Goal: Task Accomplishment & Management: Use online tool/utility

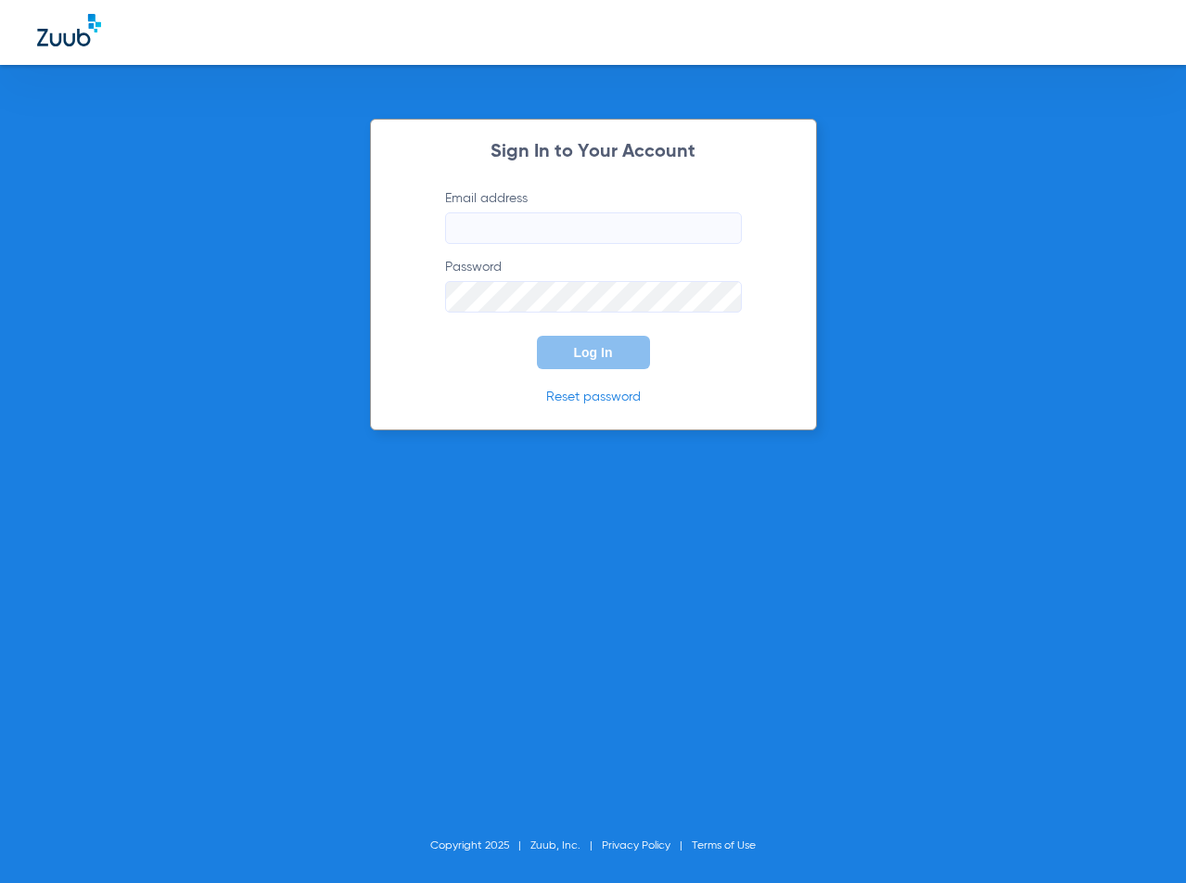
type input "[EMAIL_ADDRESS][DOMAIN_NAME]"
click at [604, 361] on button "Log In" at bounding box center [593, 352] width 113 height 33
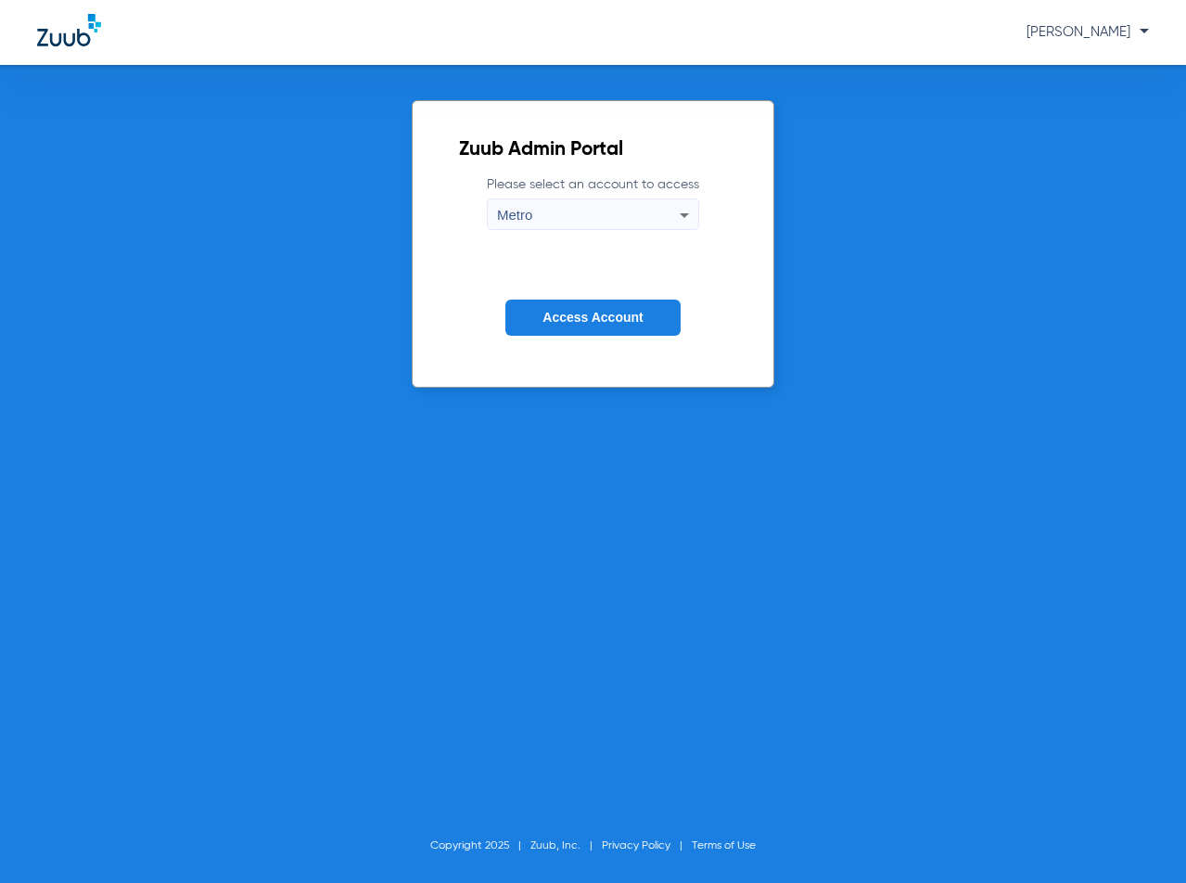
click at [580, 308] on button "Access Account" at bounding box center [592, 317] width 174 height 36
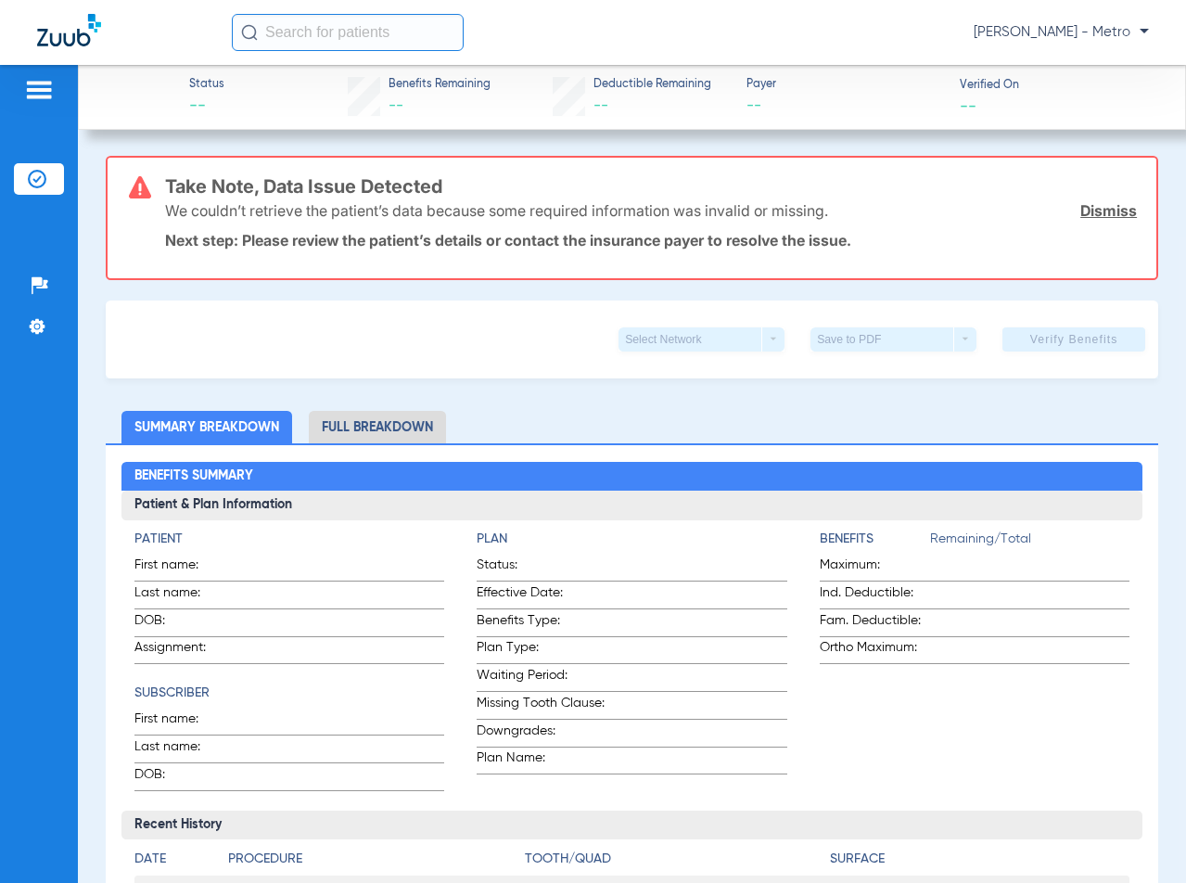
click at [1114, 211] on link "Dismiss" at bounding box center [1108, 210] width 57 height 19
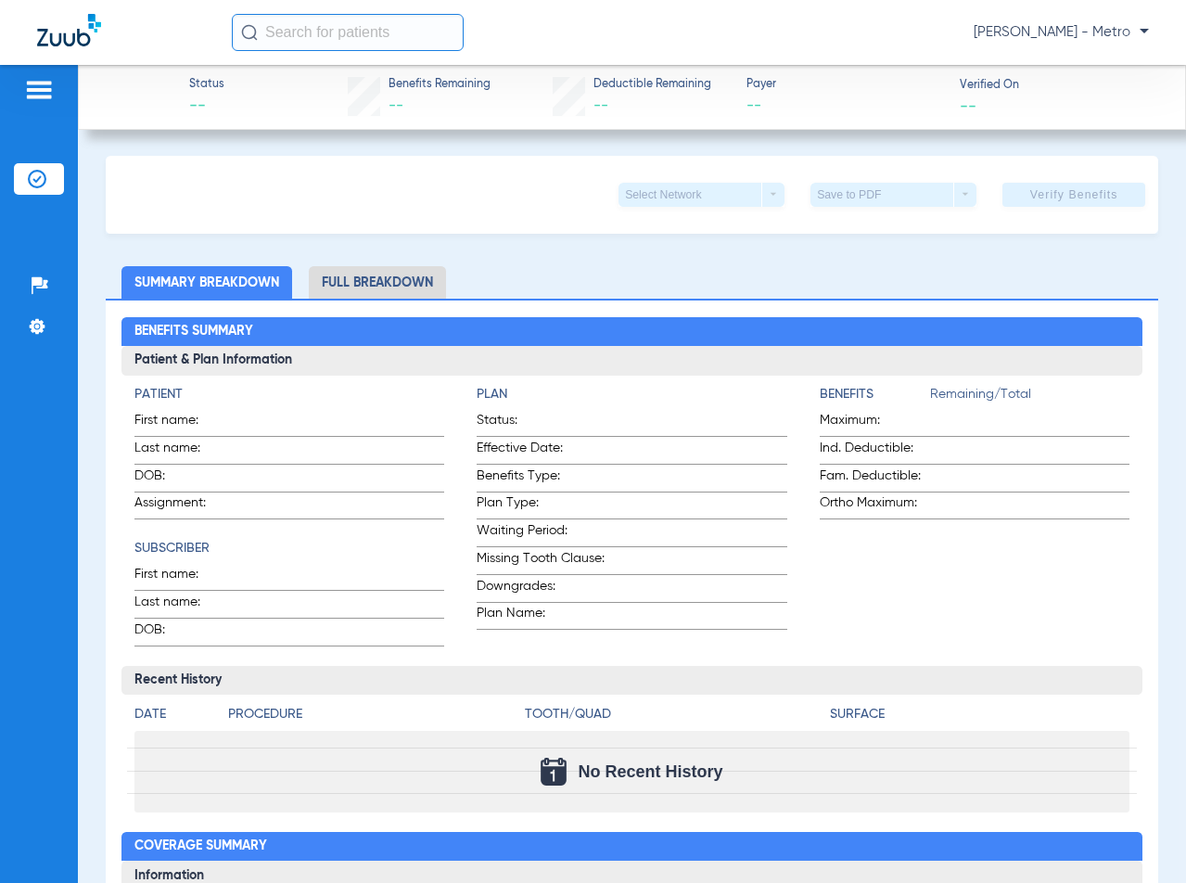
click at [30, 86] on img at bounding box center [39, 90] width 30 height 22
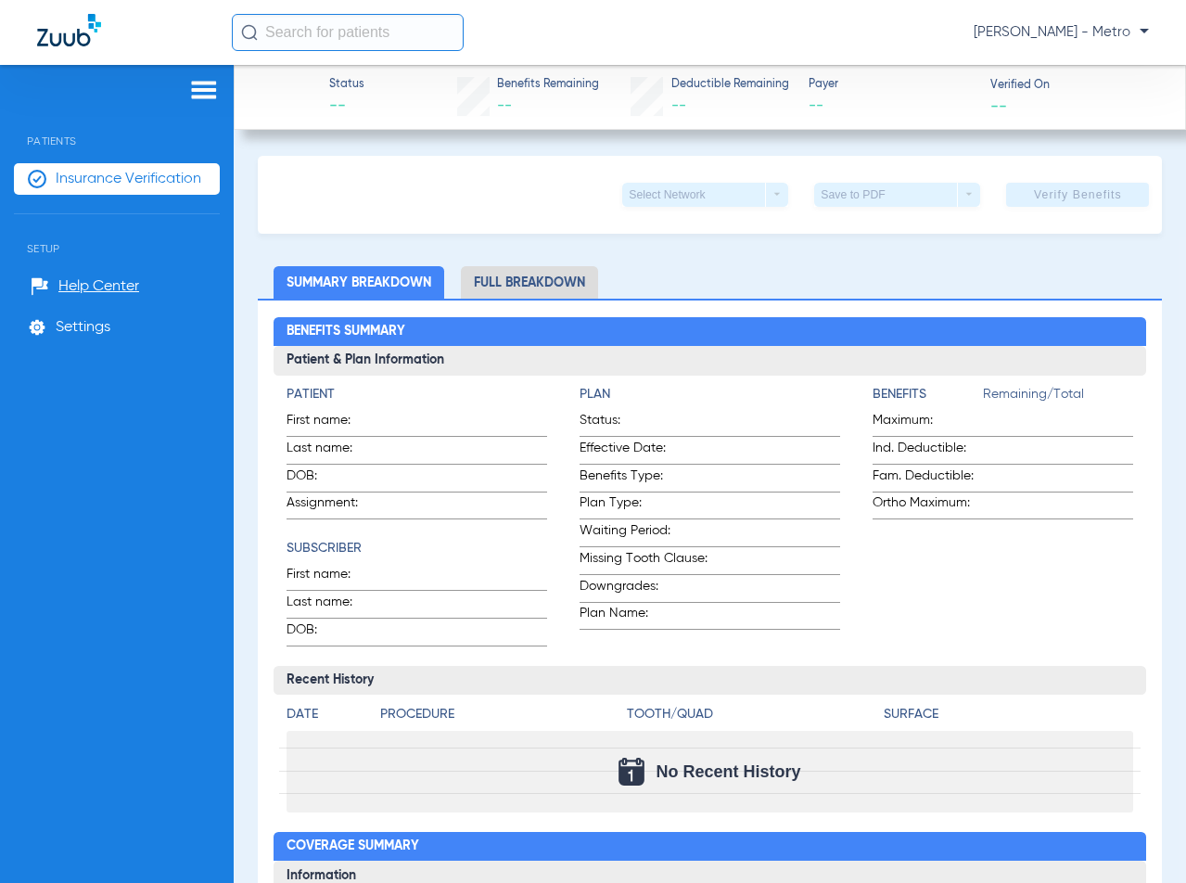
click at [203, 92] on img at bounding box center [204, 90] width 30 height 22
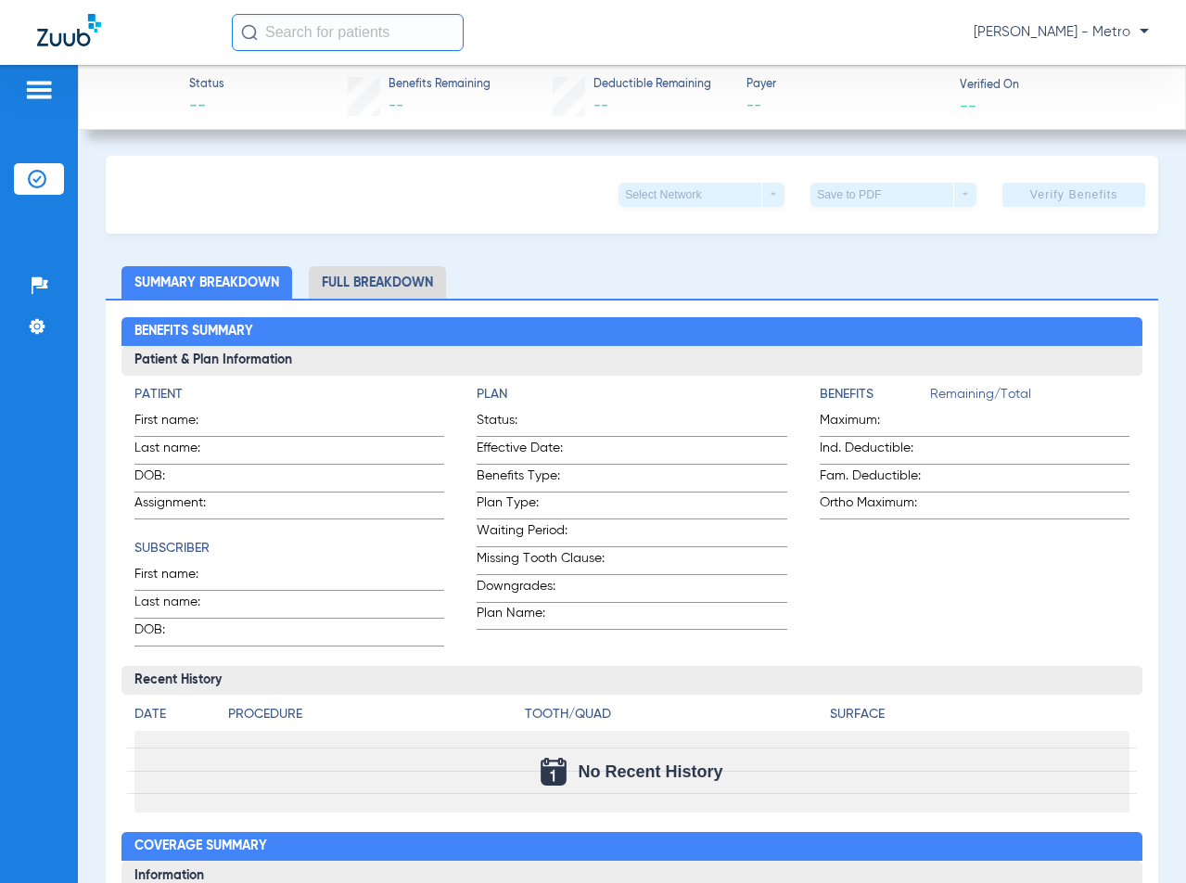
click at [21, 95] on div at bounding box center [39, 93] width 50 height 28
click at [40, 98] on img at bounding box center [39, 90] width 30 height 22
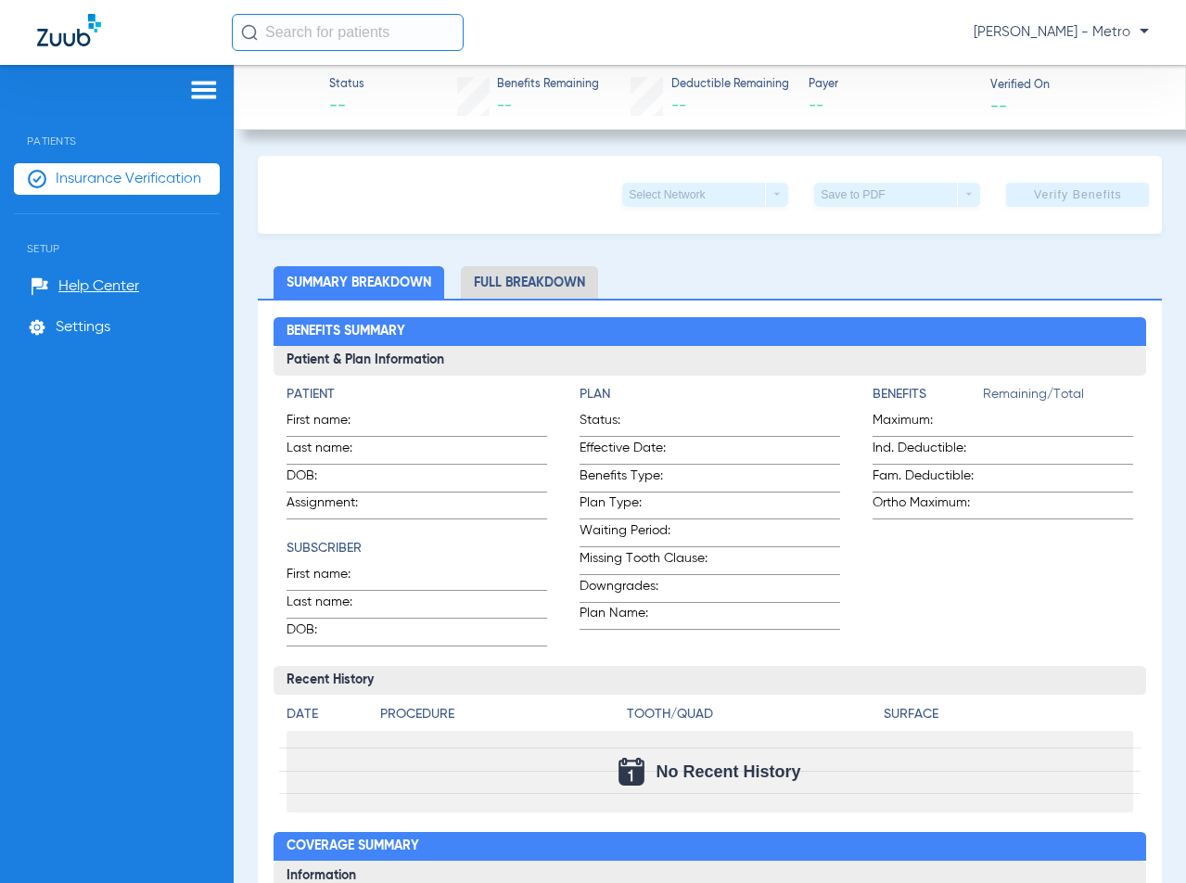
click at [68, 189] on li "Insurance Verification" at bounding box center [117, 179] width 206 height 32
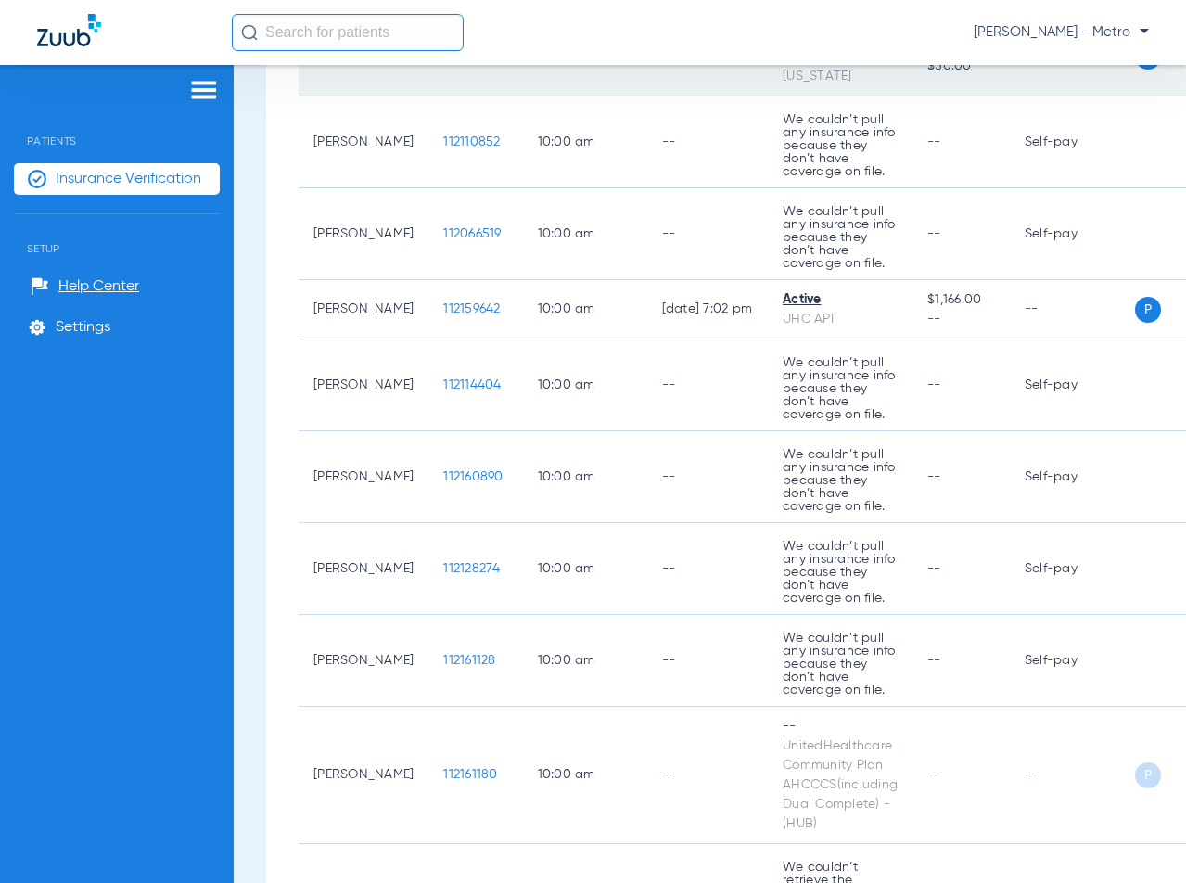
scroll to position [742, 0]
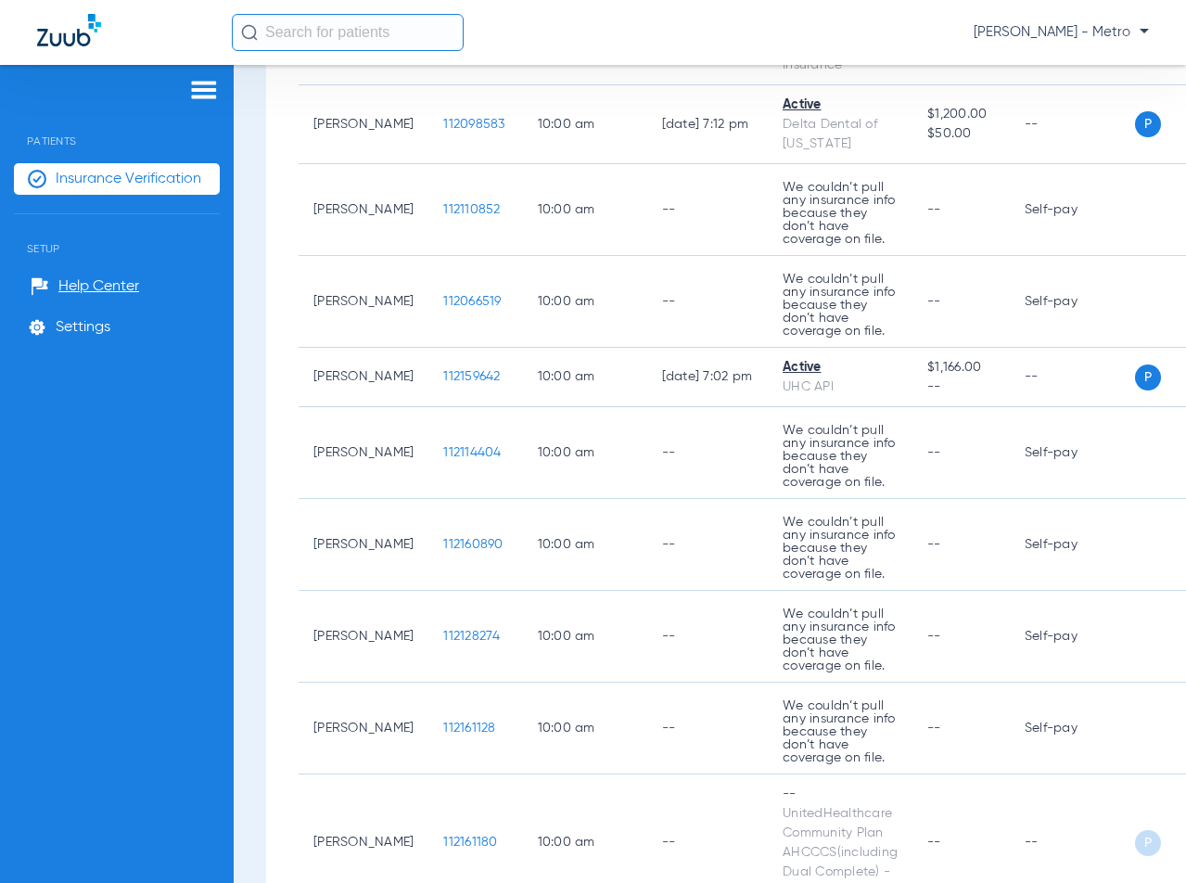
click at [380, 37] on input "text" at bounding box center [348, 32] width 232 height 37
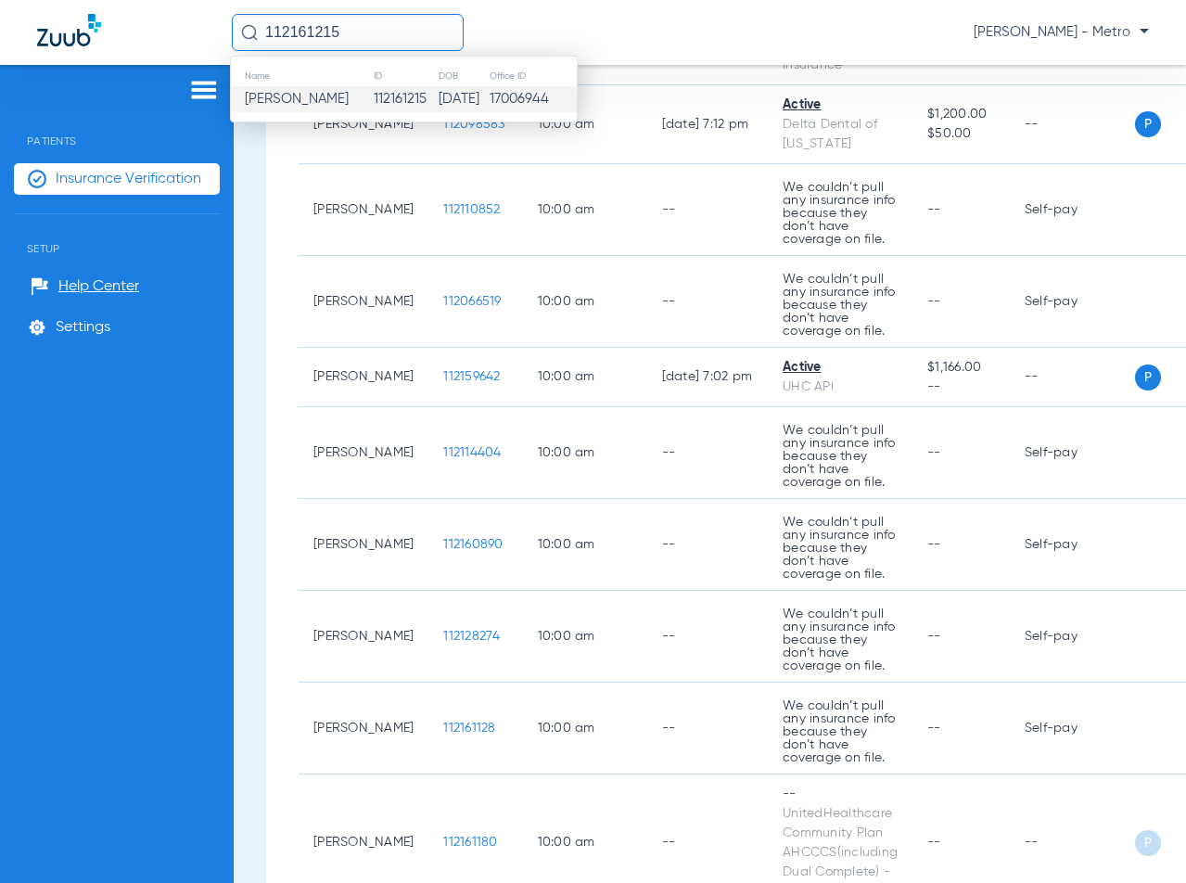
type input "112161215"
click at [386, 92] on td "112161215" at bounding box center [405, 99] width 65 height 26
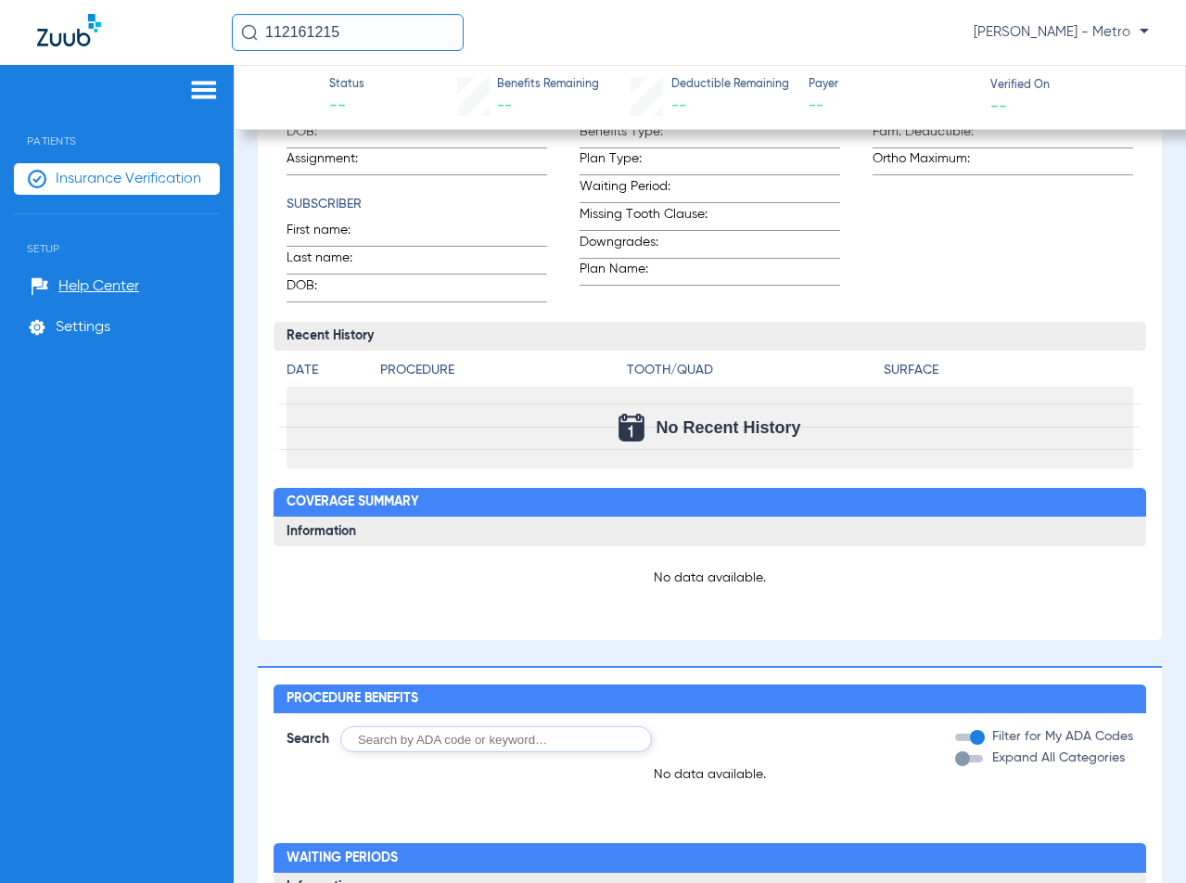
scroll to position [475, 0]
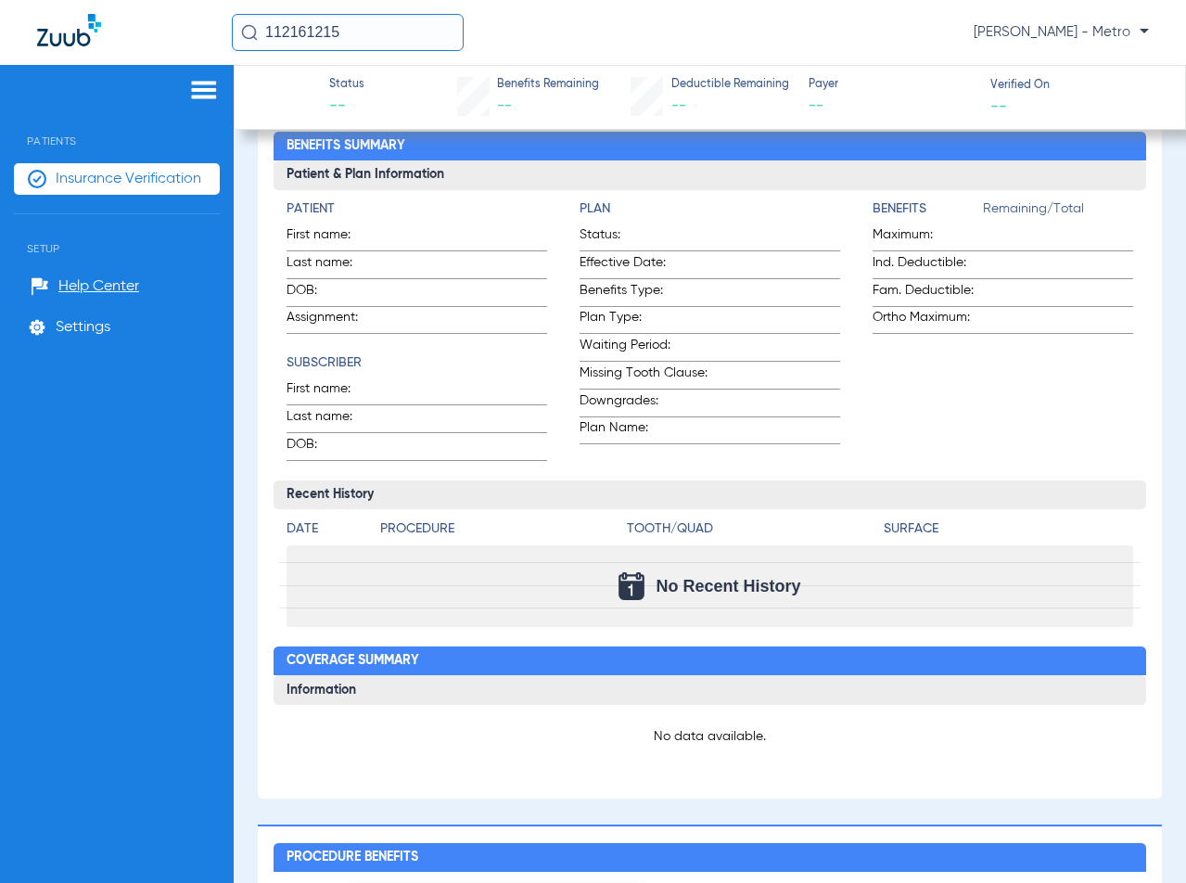
drag, startPoint x: 373, startPoint y: 230, endPoint x: 361, endPoint y: 235, distance: 12.9
click at [372, 231] on span "First name:" at bounding box center [331, 237] width 91 height 25
click at [335, 239] on span "First name:" at bounding box center [331, 237] width 91 height 25
click at [139, 180] on span "Insurance Verification" at bounding box center [129, 179] width 146 height 19
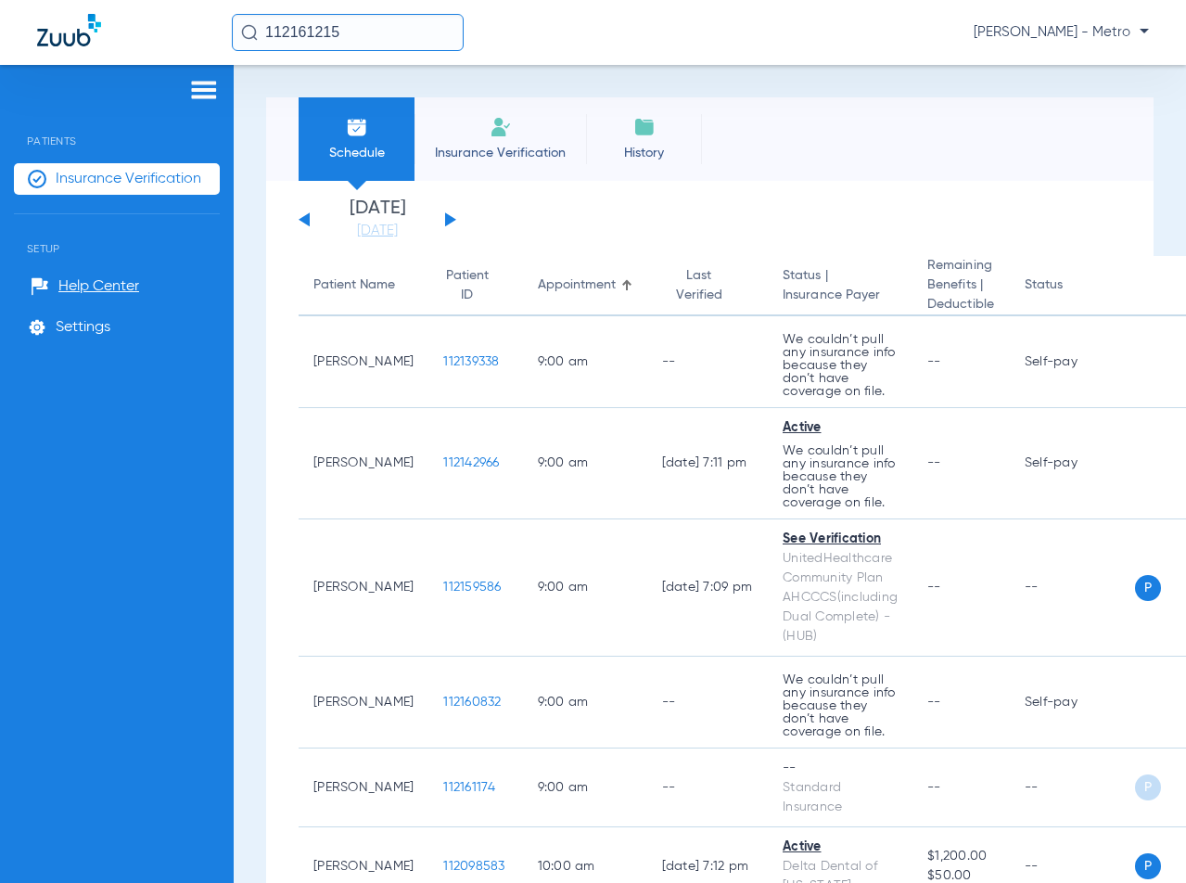
click at [501, 153] on span "Insurance Verification" at bounding box center [500, 153] width 144 height 19
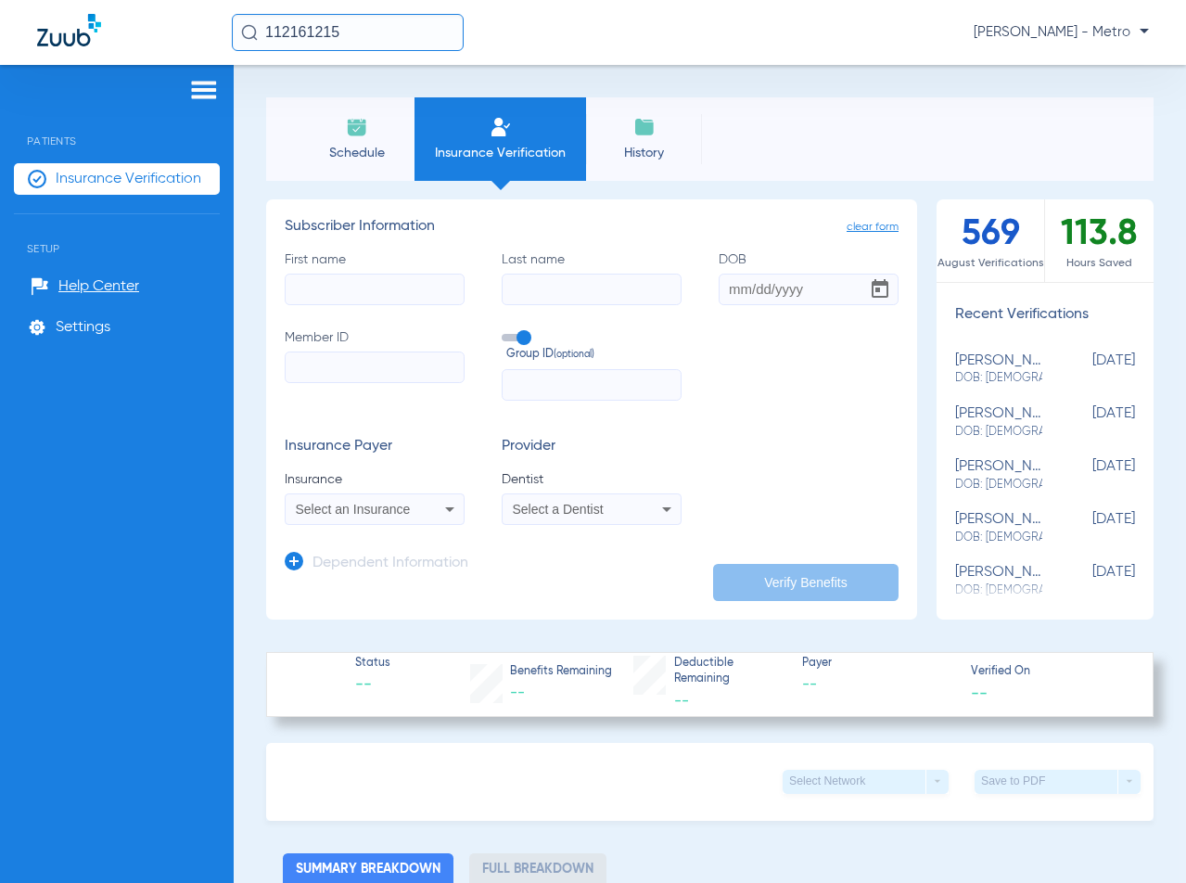
click at [374, 283] on input "First name" at bounding box center [375, 290] width 180 height 32
type input "j"
type input "[PERSON_NAME]"
type input "[DATE]"
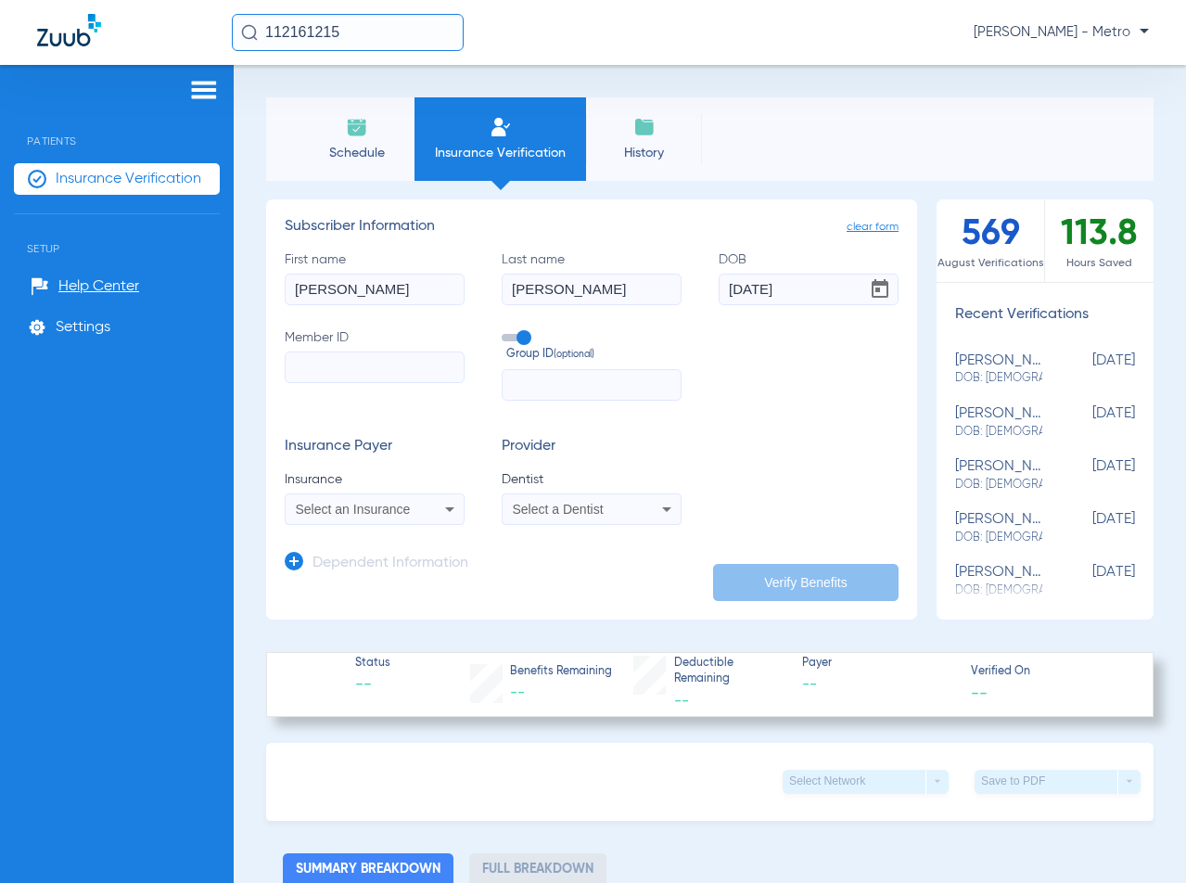
click at [369, 381] on input "Member ID" at bounding box center [375, 367] width 180 height 32
type input "34517928"
click at [449, 506] on icon at bounding box center [450, 509] width 22 height 22
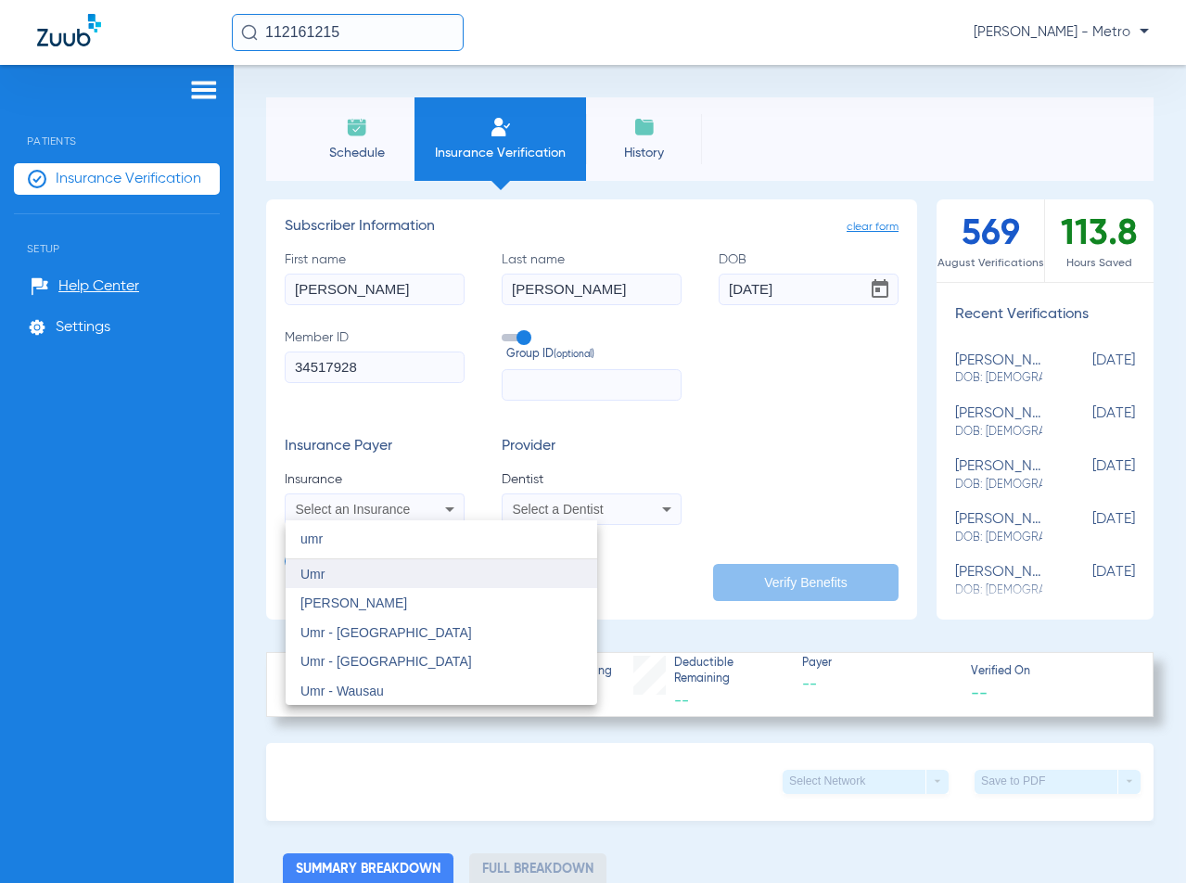
type input "umr"
click at [372, 579] on mat-option "Umr" at bounding box center [442, 574] width 312 height 30
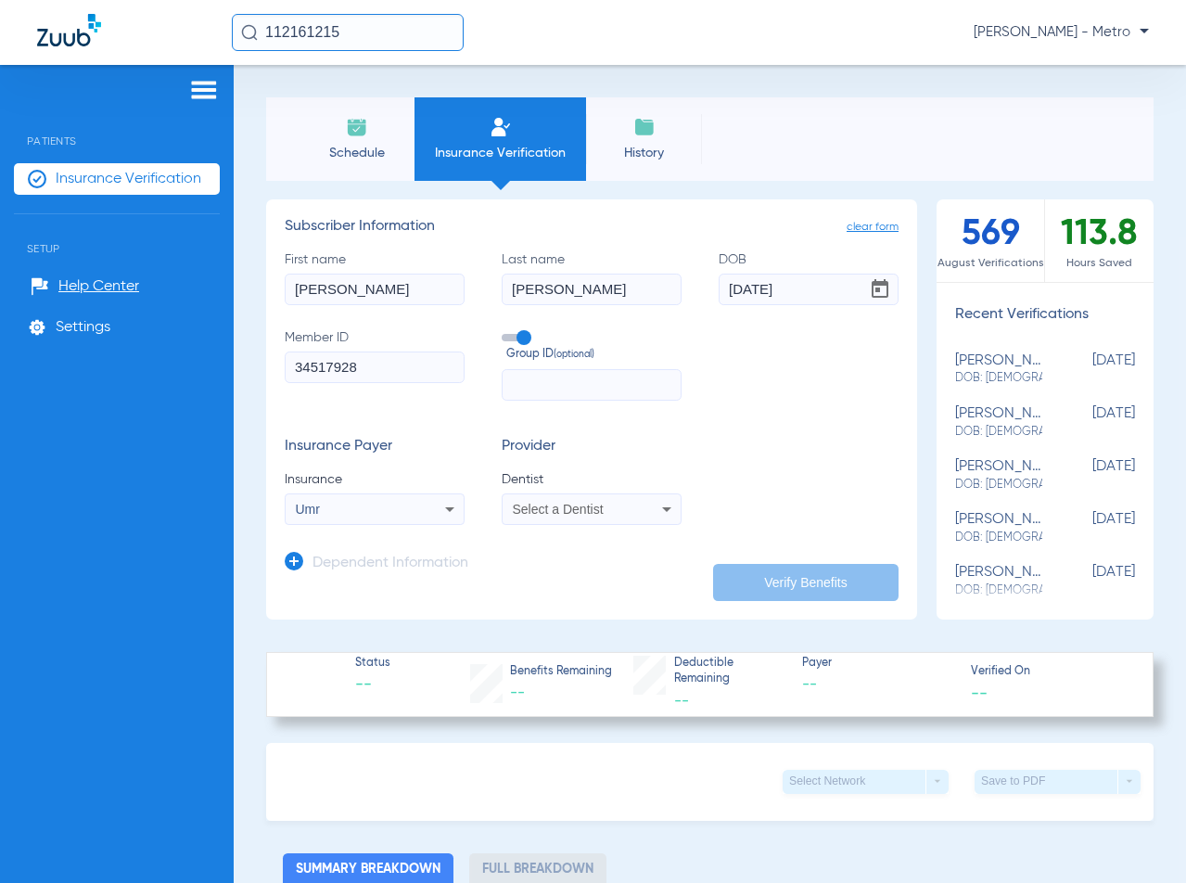
click at [601, 512] on div "Select a Dentist" at bounding box center [576, 508] width 127 height 13
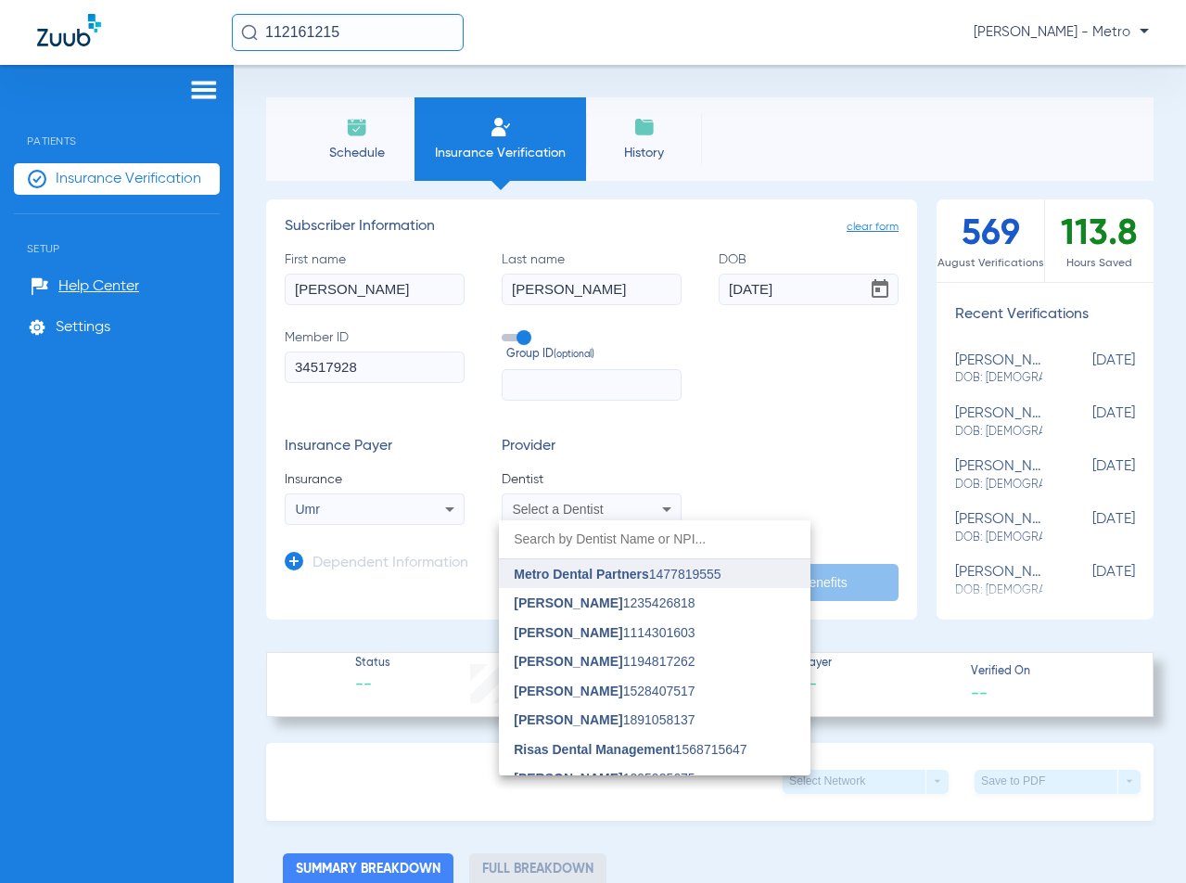
click at [625, 576] on span "Metro Dental Partners" at bounding box center [581, 573] width 134 height 15
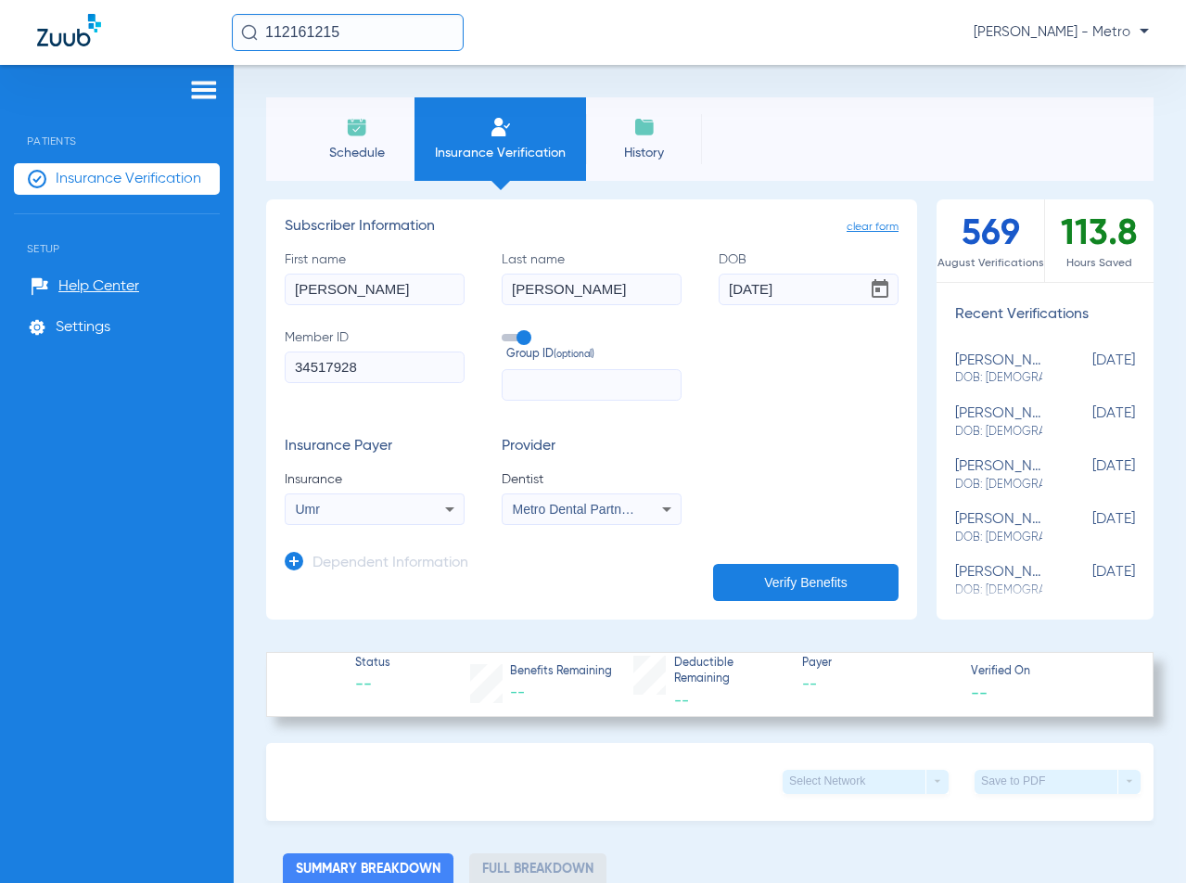
click at [626, 514] on span "Metro Dental Partners 1477819555" at bounding box center [614, 509] width 203 height 15
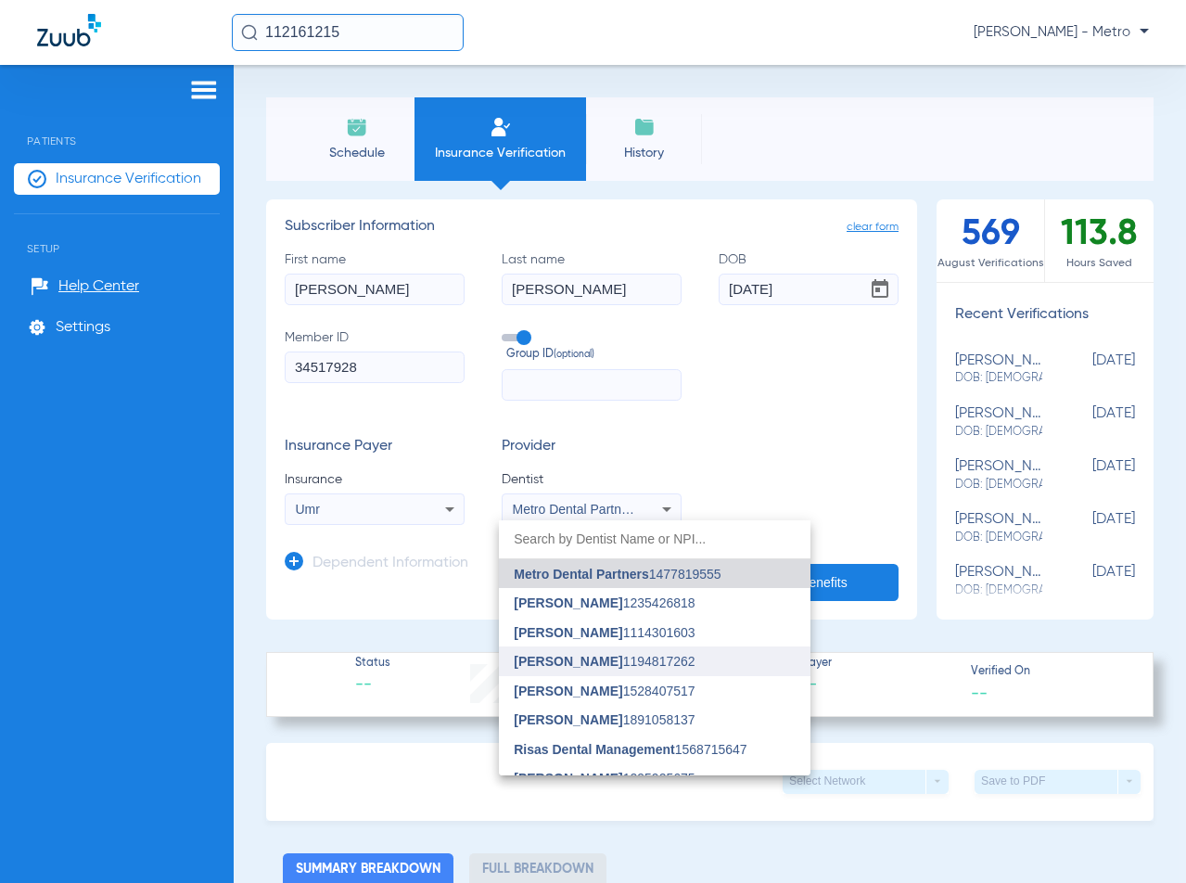
click at [614, 667] on span "[PERSON_NAME] 1194817262" at bounding box center [604, 661] width 181 height 13
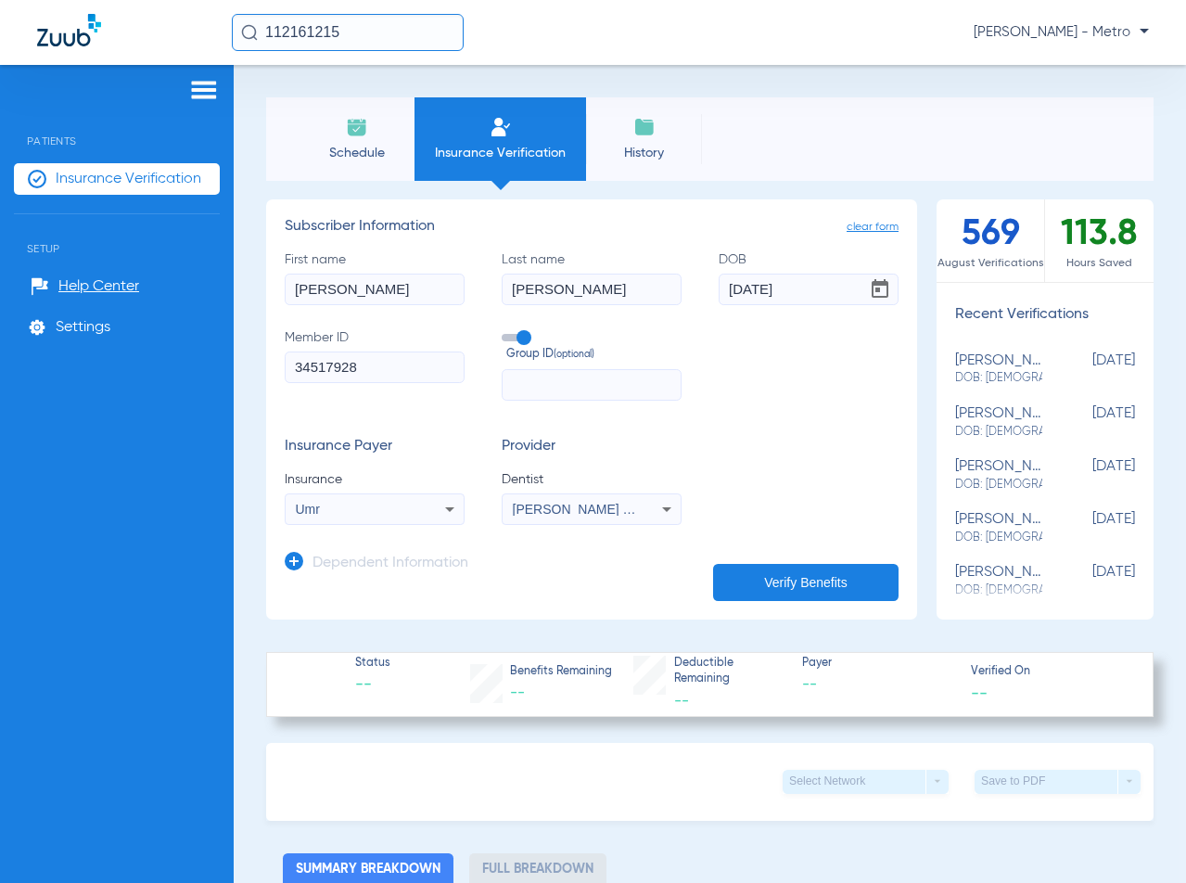
click at [757, 574] on button "Verify Benefits" at bounding box center [805, 582] width 185 height 37
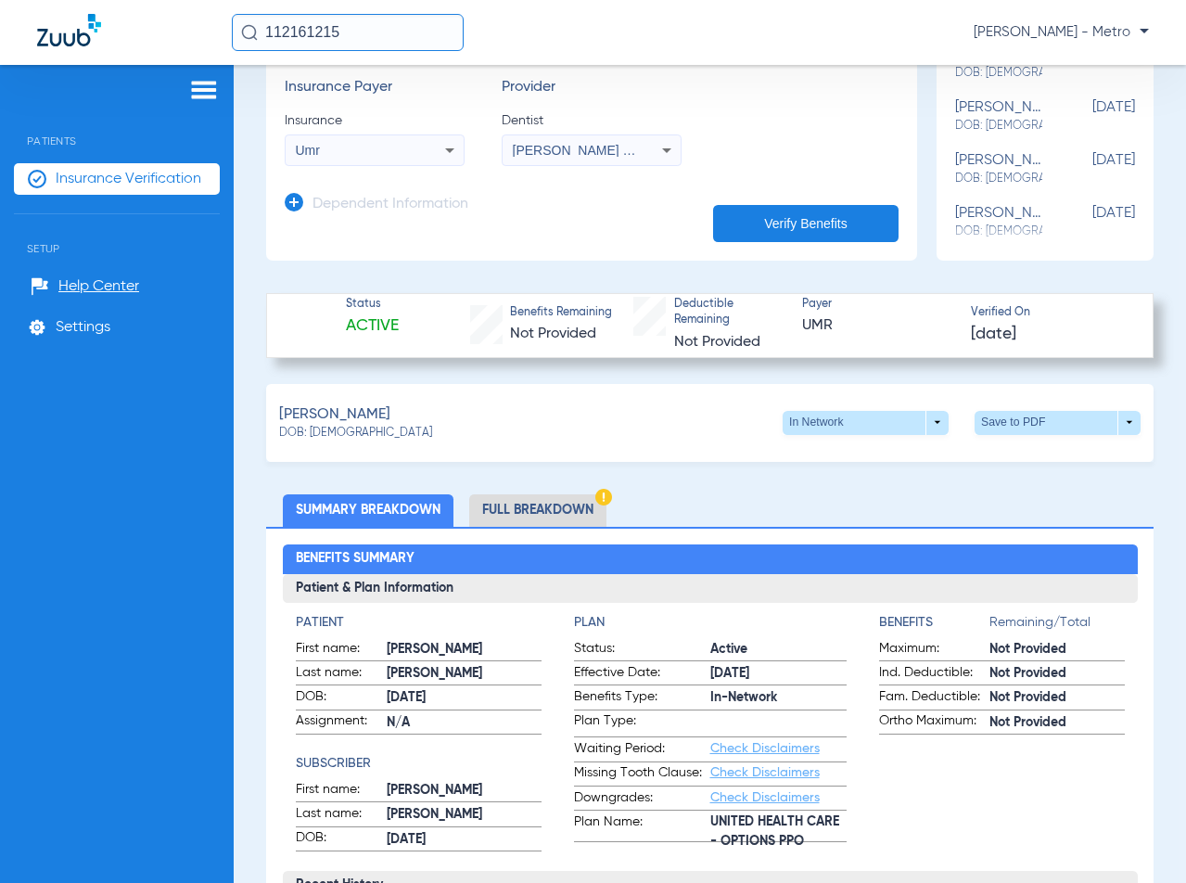
scroll to position [464, 0]
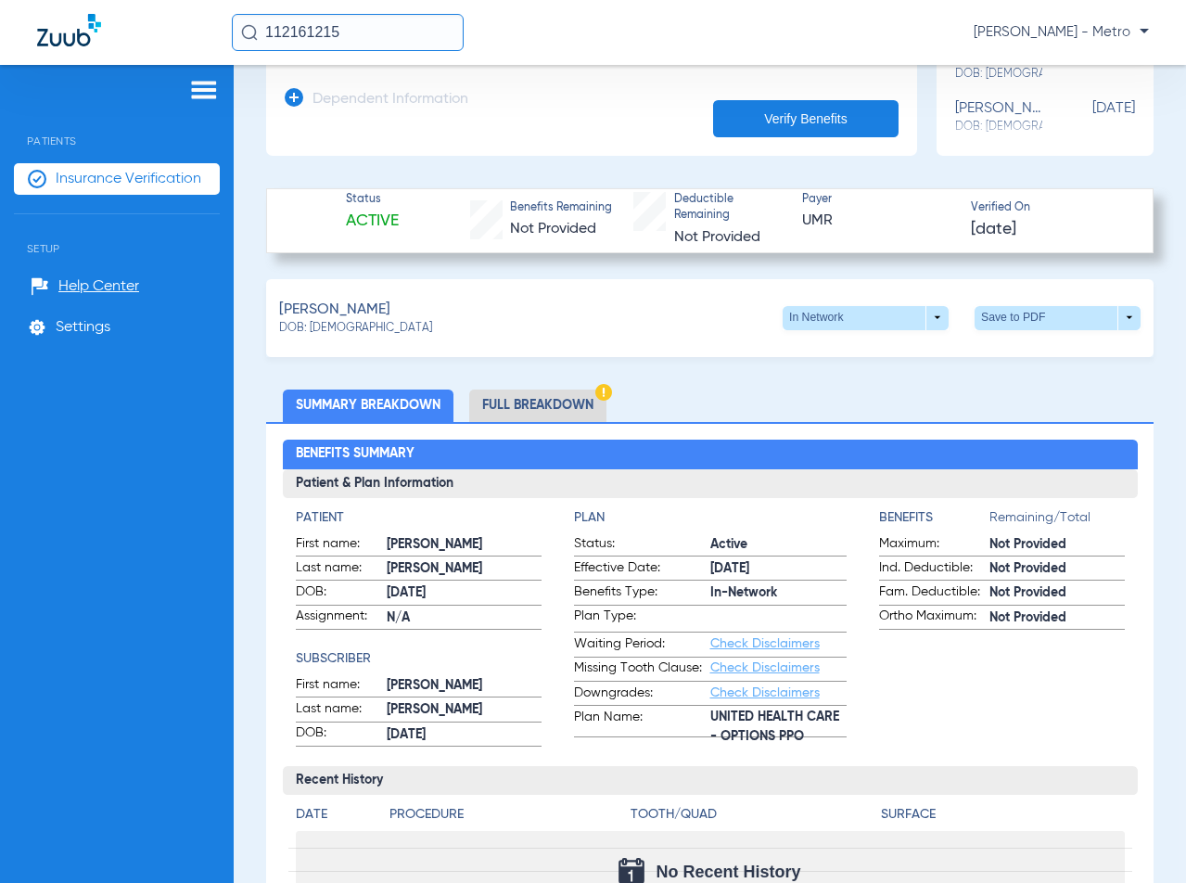
click at [563, 396] on li "Full Breakdown" at bounding box center [537, 405] width 137 height 32
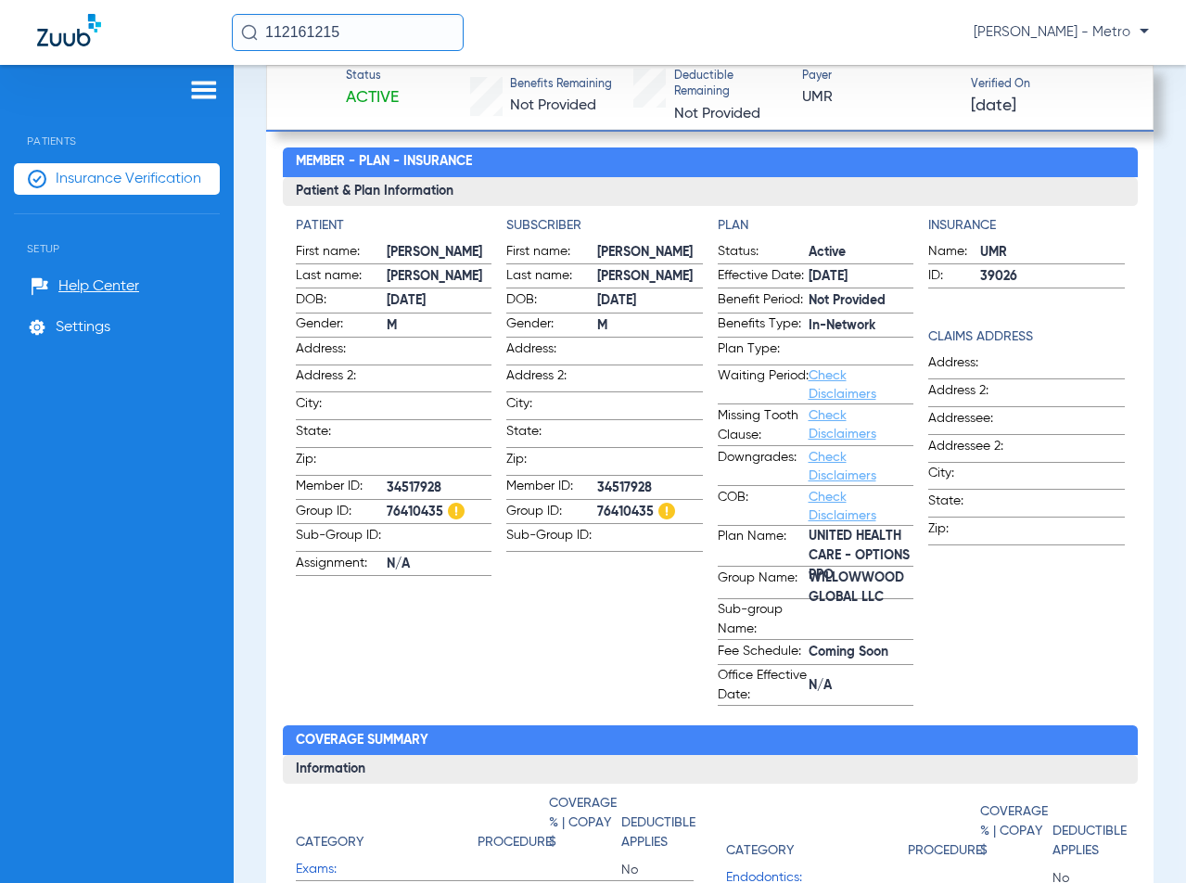
scroll to position [722, 0]
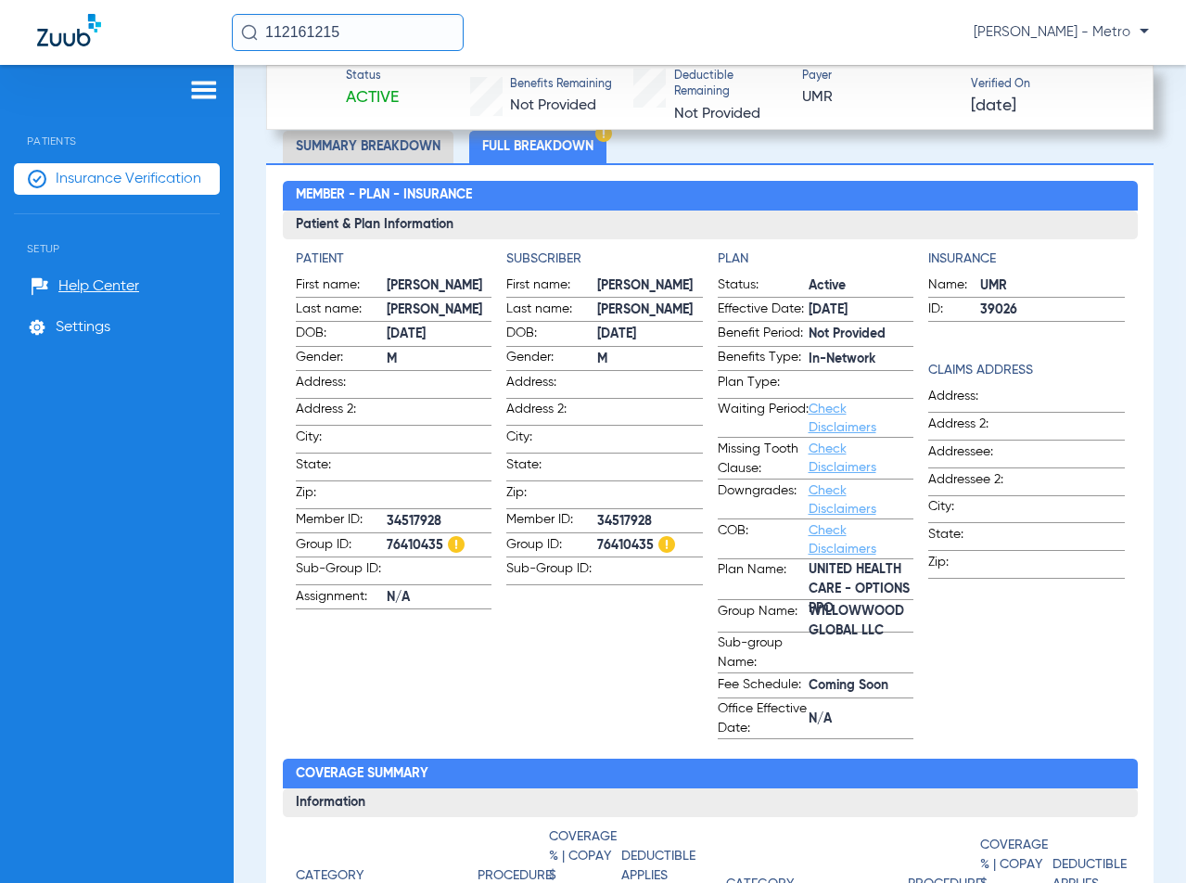
click at [832, 426] on link "Check Disclaimers" at bounding box center [842, 418] width 68 height 32
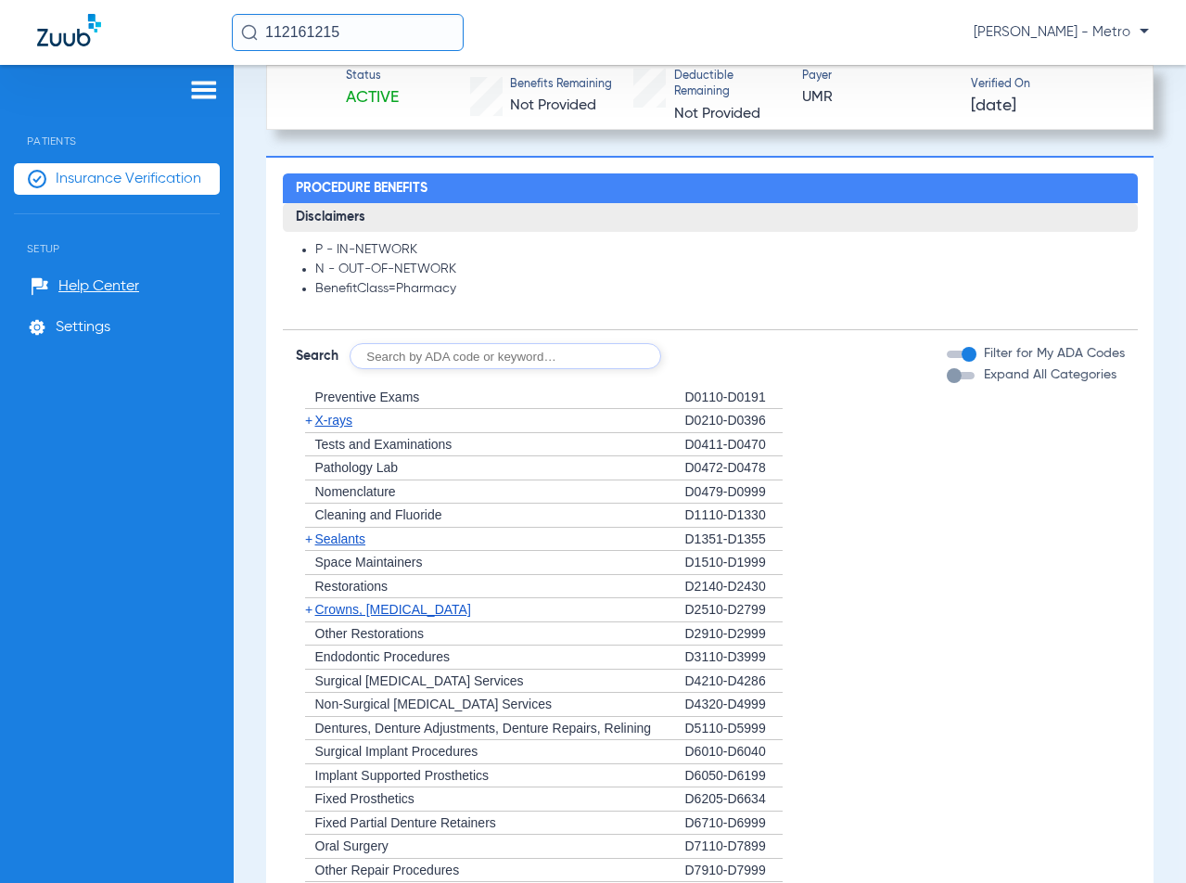
scroll to position [1924, 0]
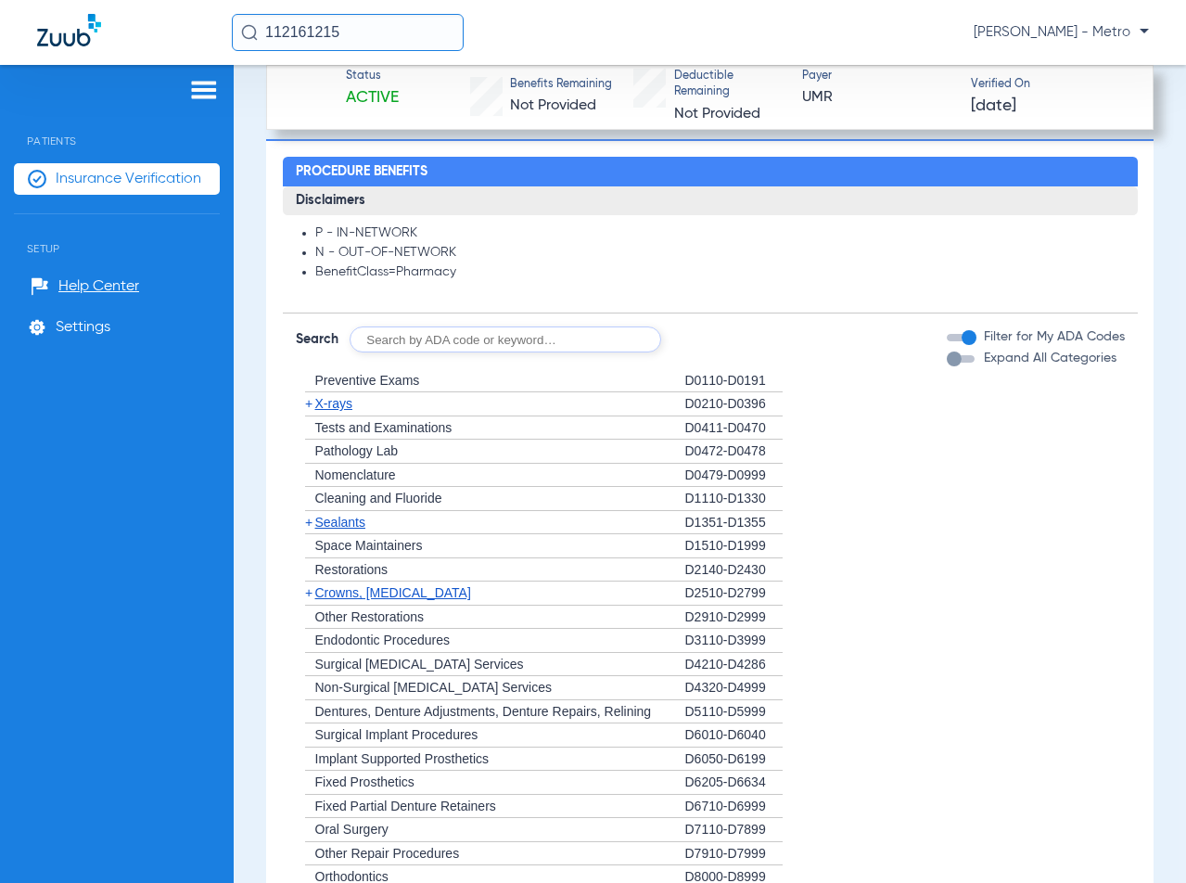
click at [346, 405] on span "X-rays" at bounding box center [333, 403] width 37 height 15
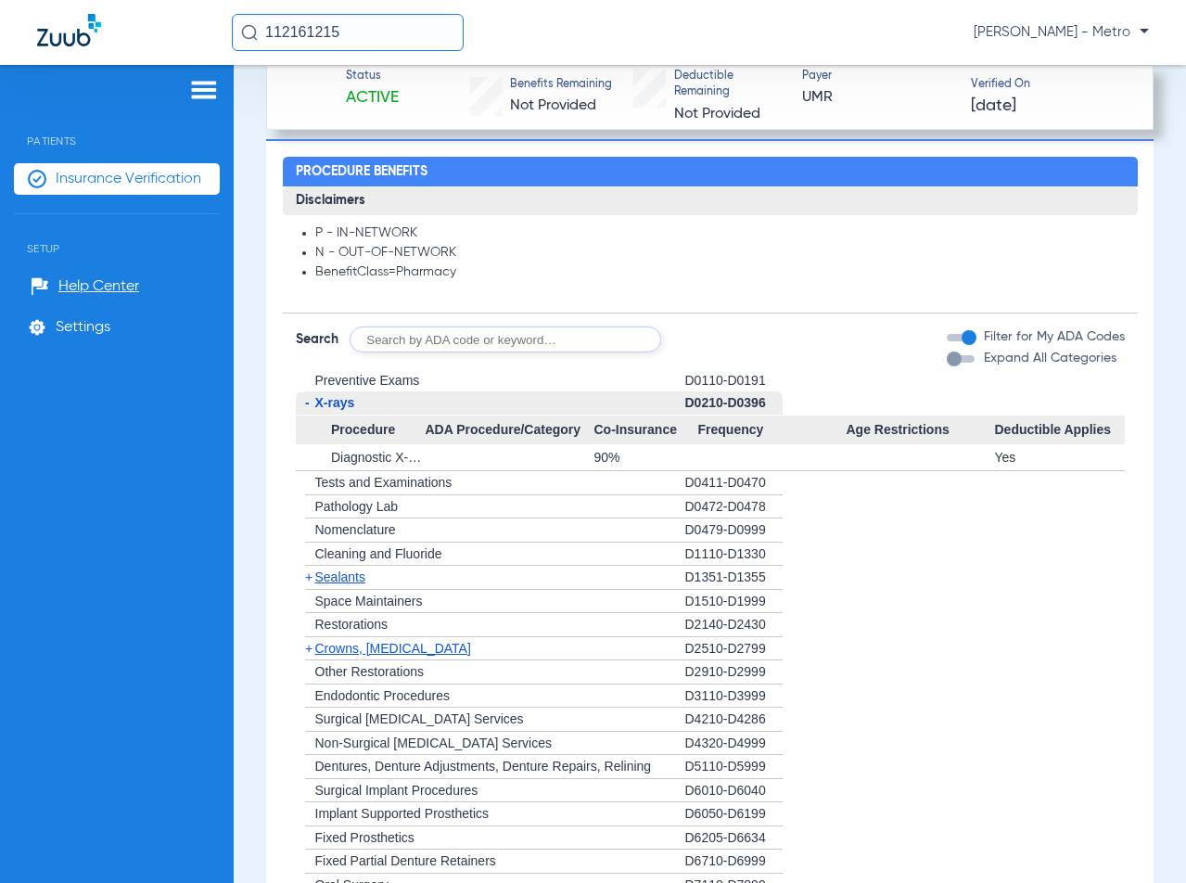
click at [348, 574] on span "Sealants" at bounding box center [340, 576] width 50 height 15
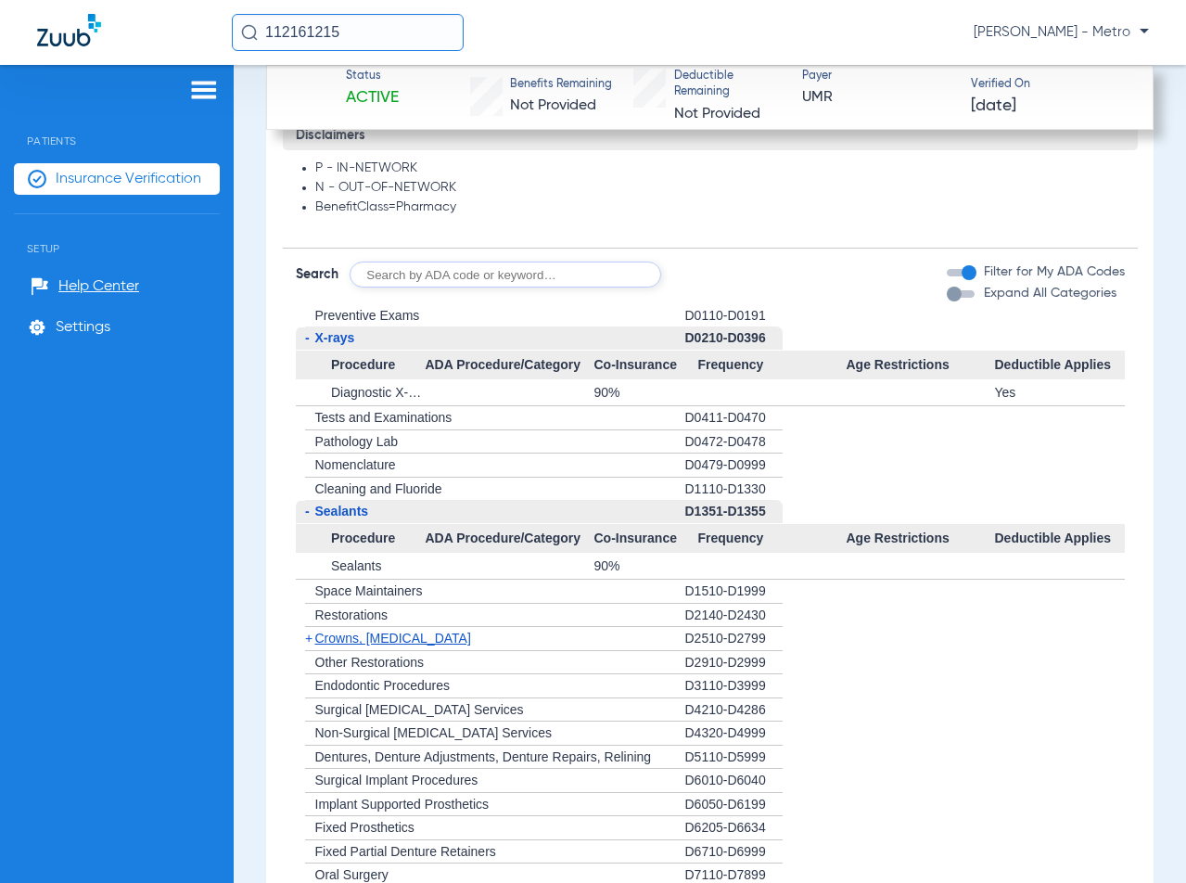
scroll to position [2109, 0]
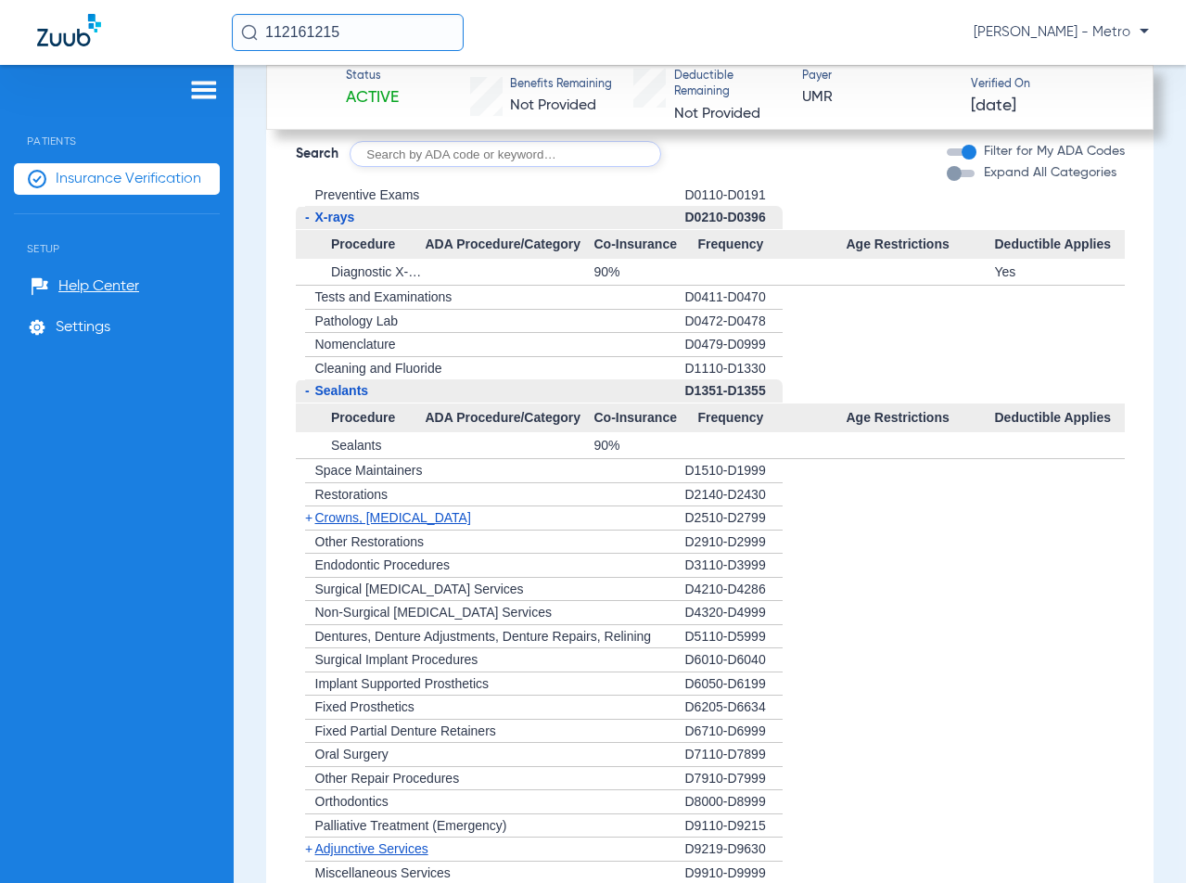
click at [407, 520] on span "Crowns, [MEDICAL_DATA]" at bounding box center [393, 517] width 156 height 15
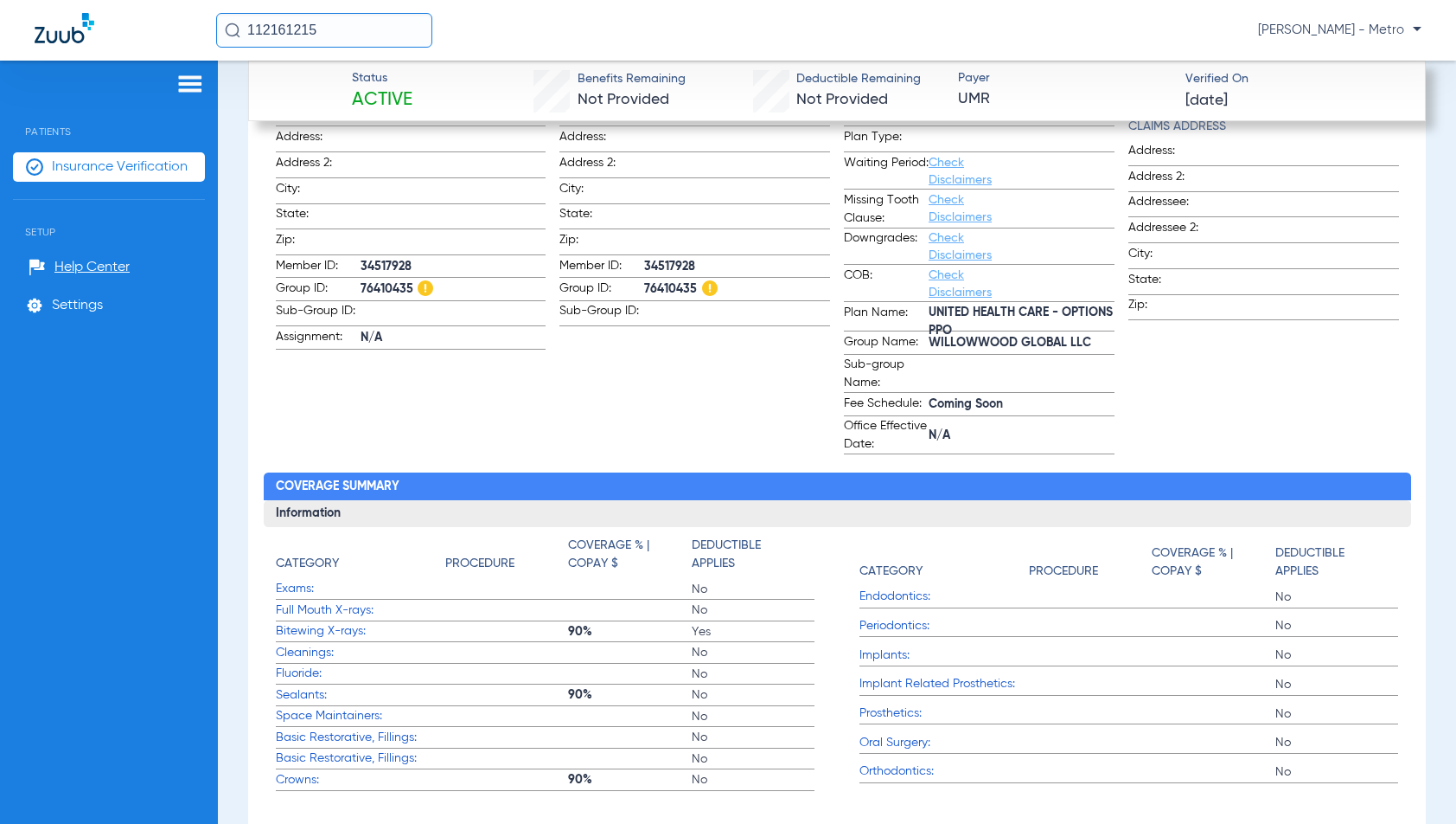
scroll to position [778, 0]
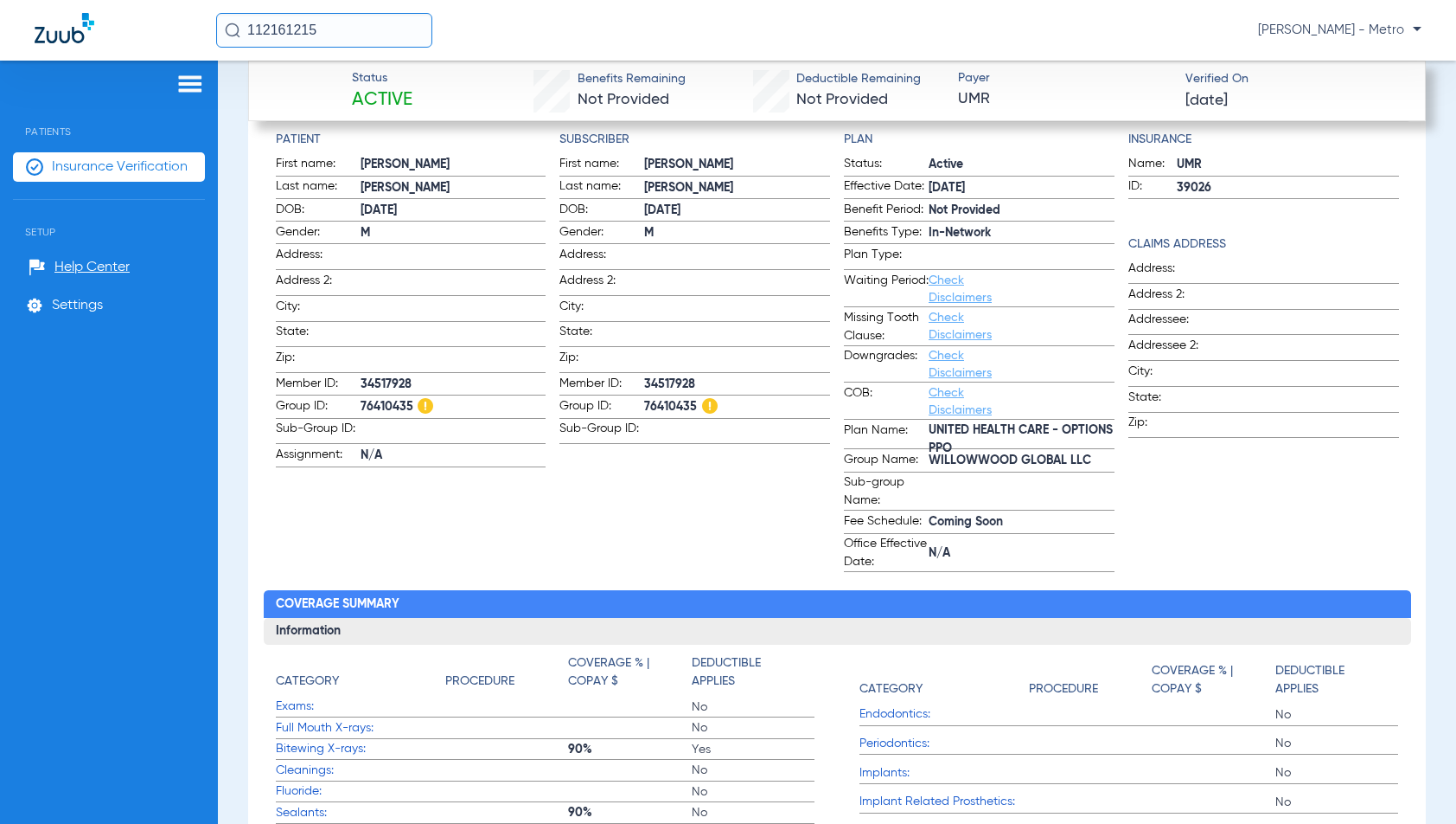
click at [938, 322] on link "Check Disclaimers" at bounding box center [961, 327] width 63 height 30
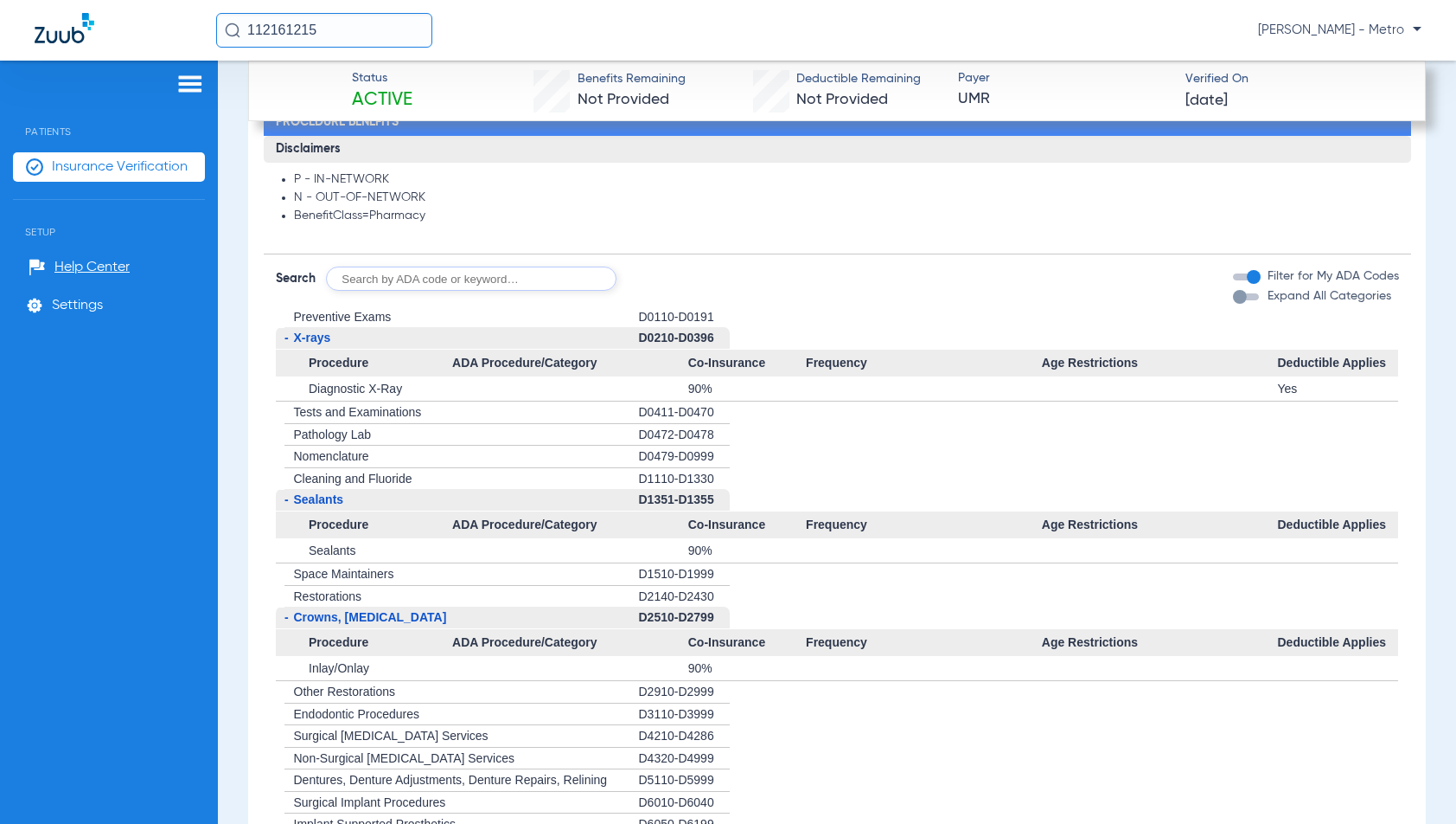
scroll to position [1851, 0]
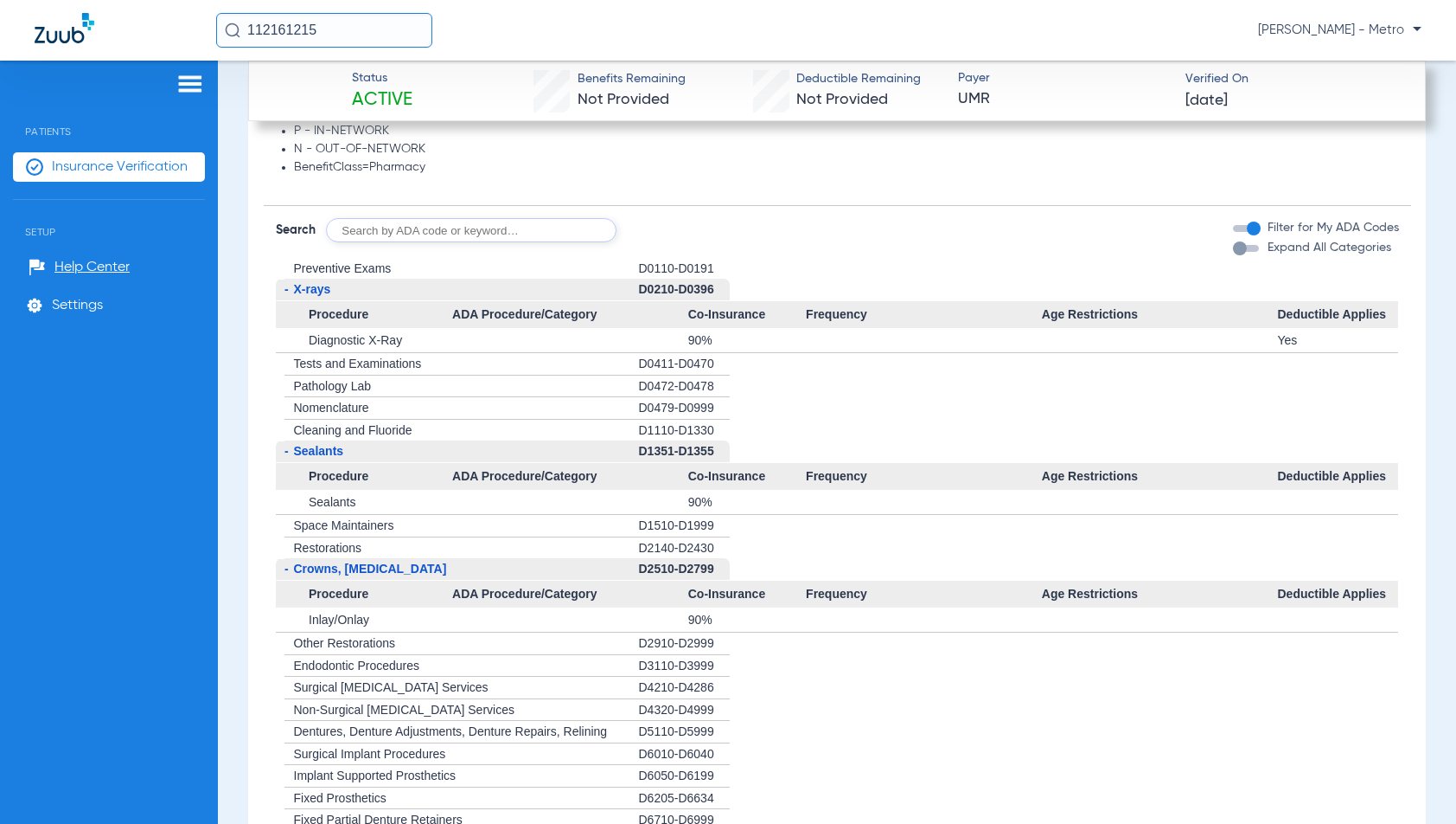
click at [671, 274] on div "D0110-D0191" at bounding box center [684, 268] width 90 height 21
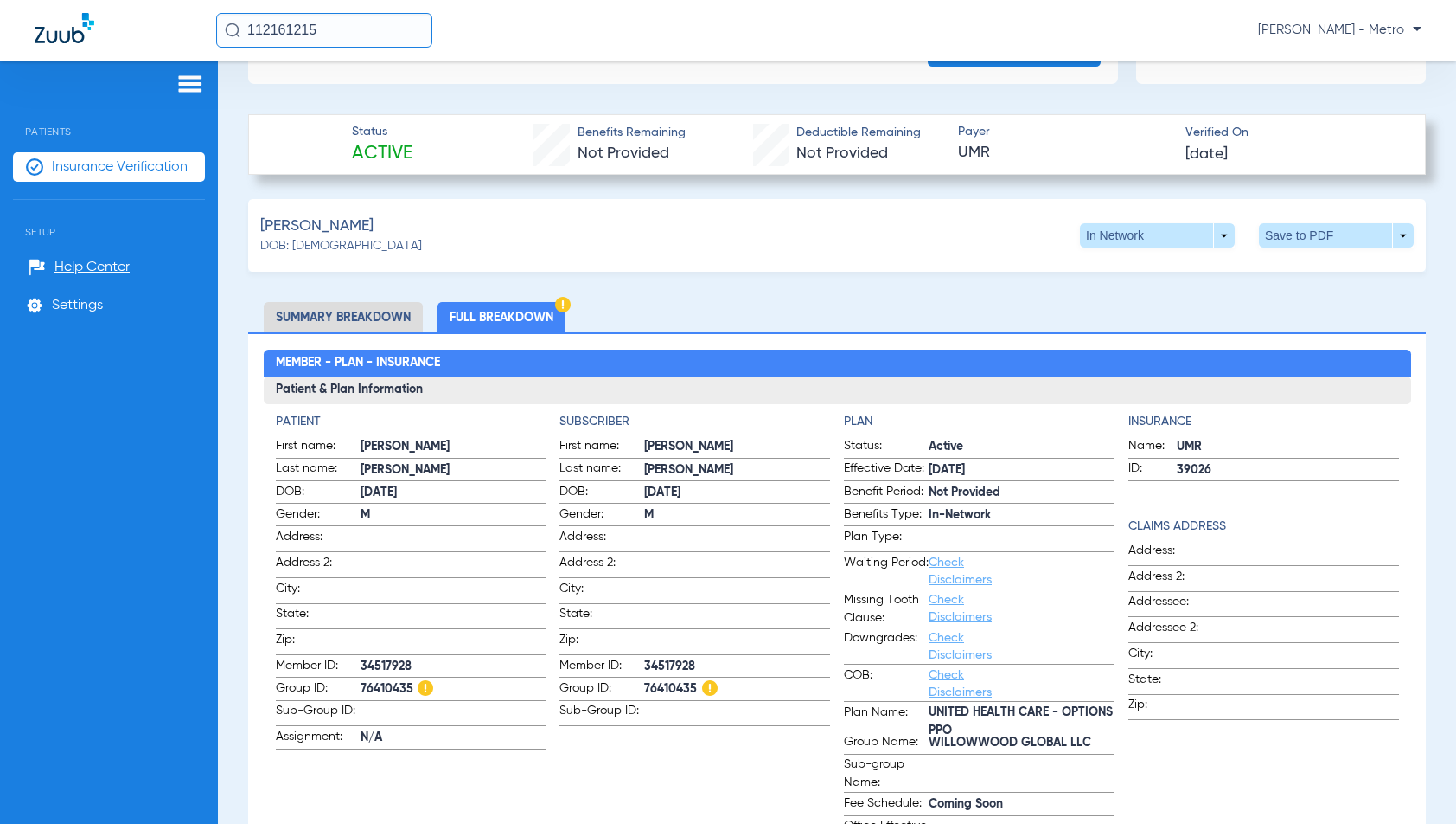
scroll to position [380, 0]
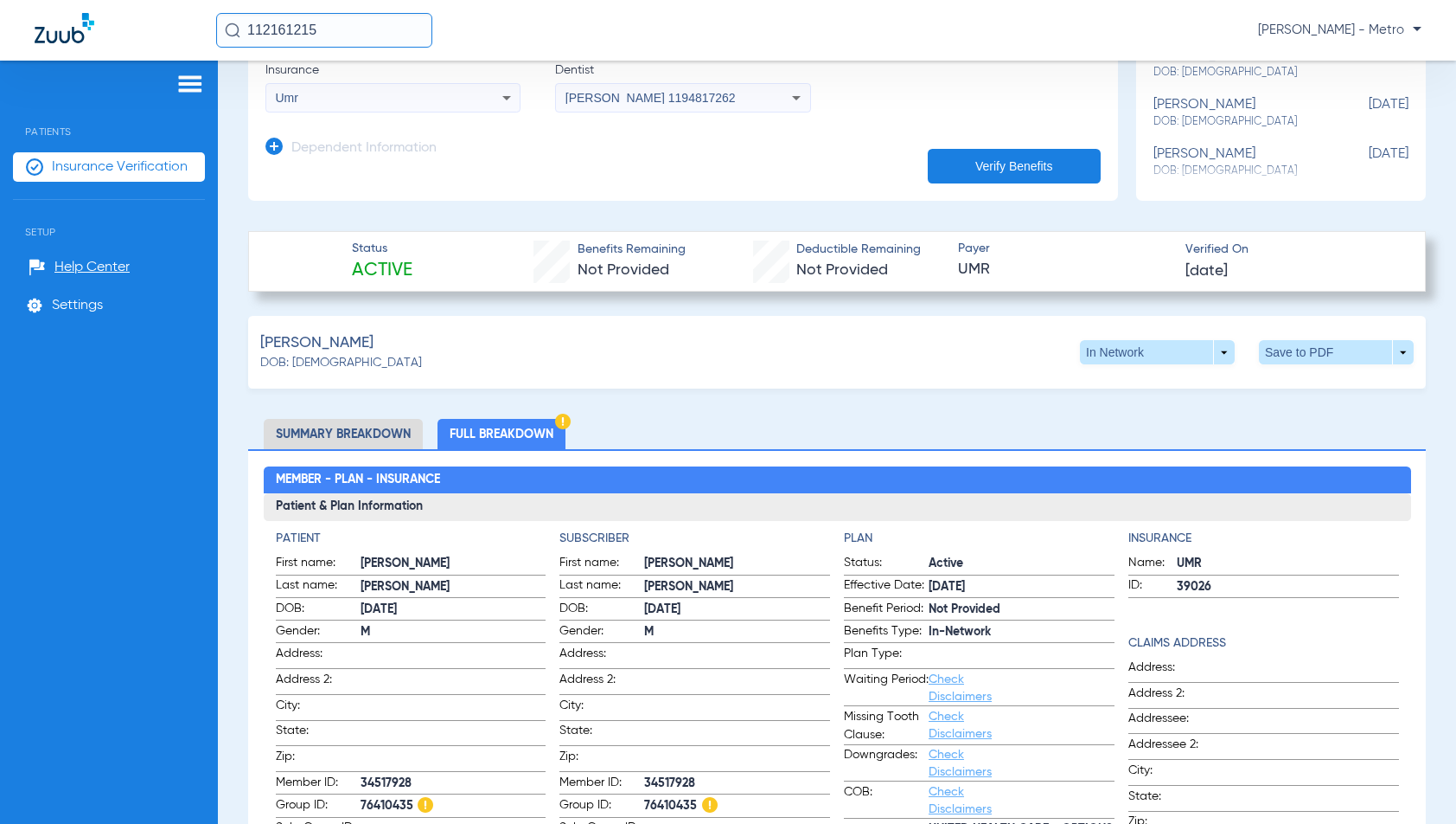
click at [367, 428] on li "Summary Breakdown" at bounding box center [343, 434] width 159 height 30
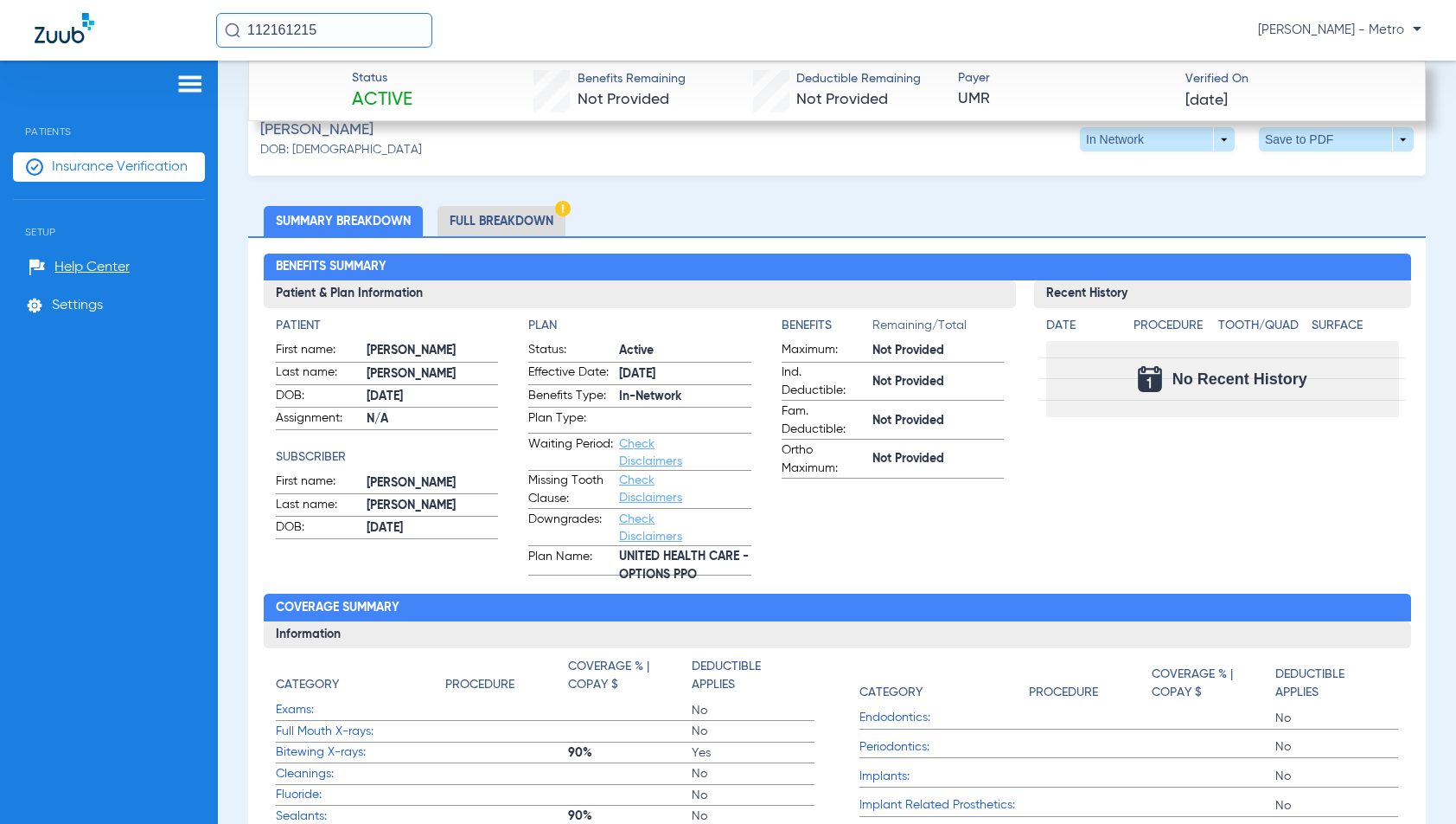
scroll to position [552, 0]
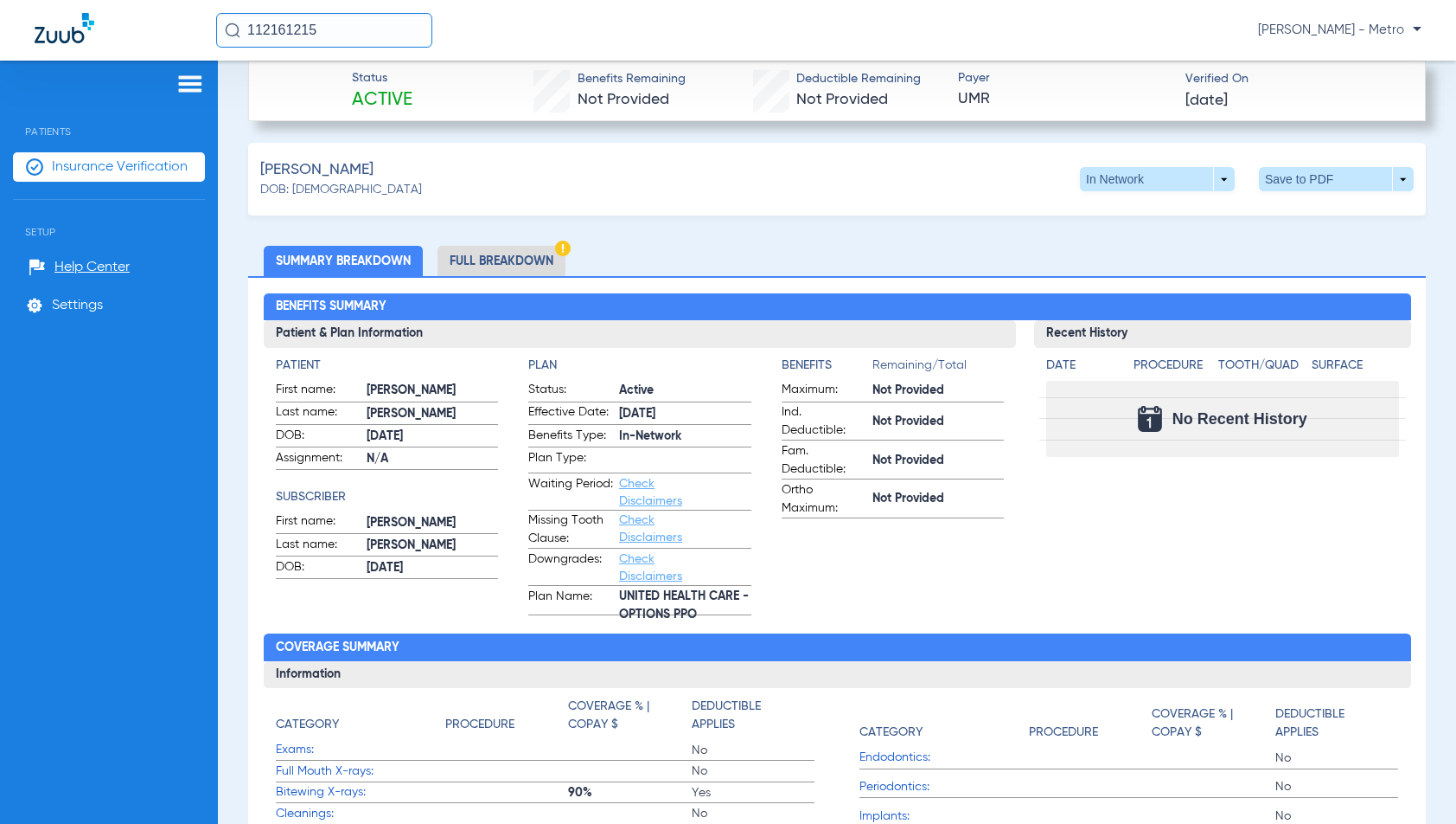
click at [469, 252] on li "Full Breakdown" at bounding box center [501, 260] width 128 height 30
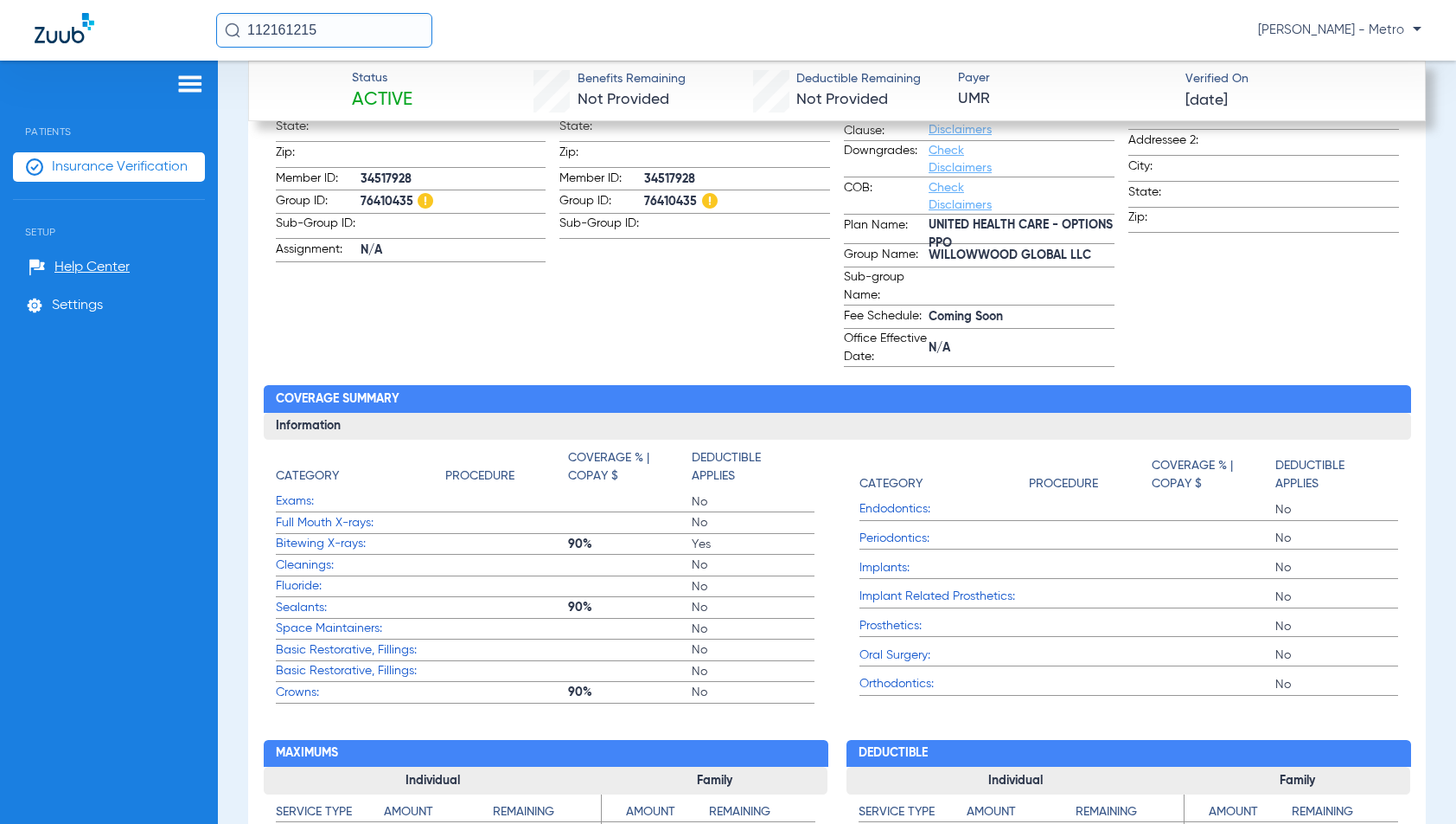
scroll to position [985, 0]
